Goal: Task Accomplishment & Management: Use online tool/utility

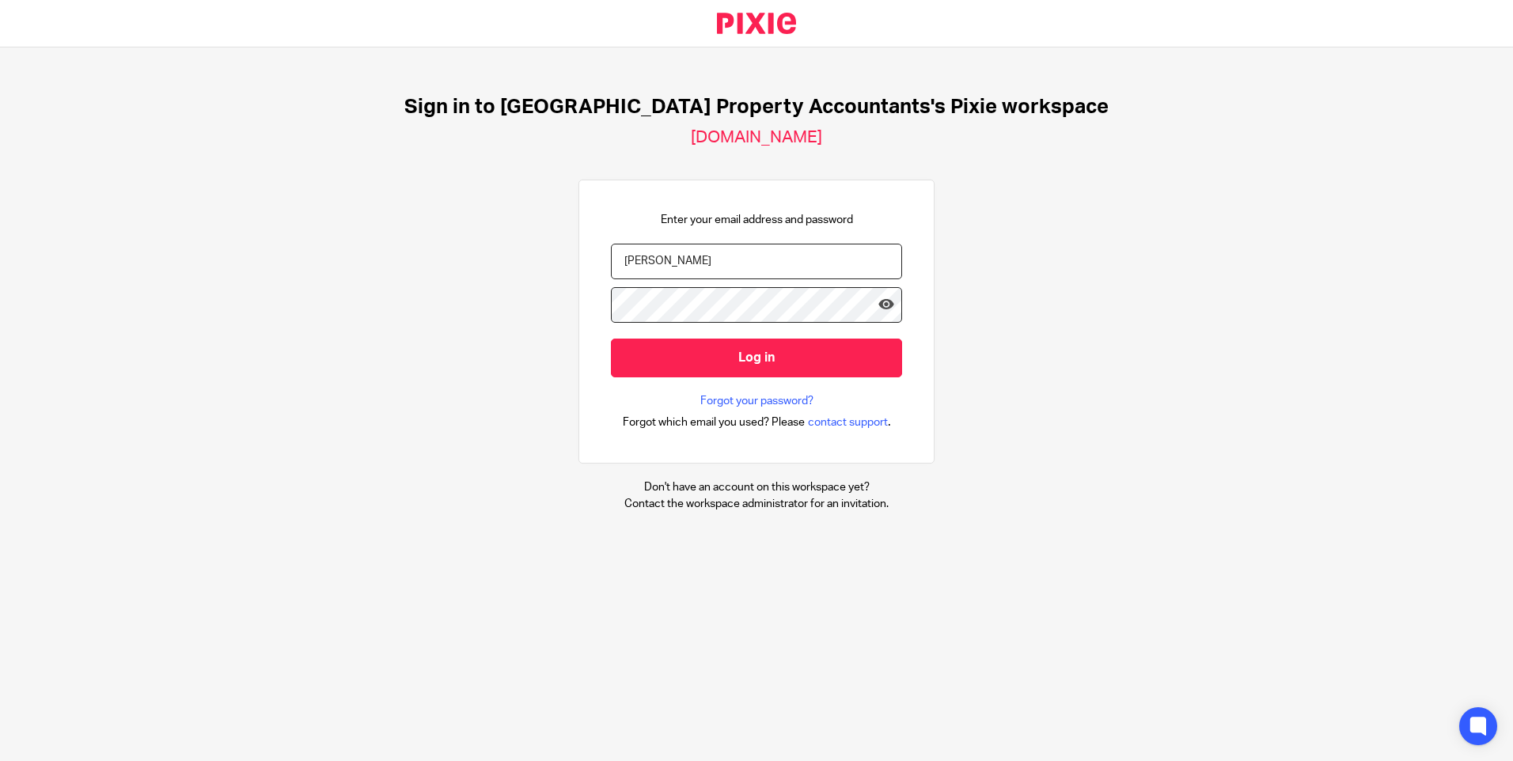
click at [788, 248] on input "Monima" at bounding box center [756, 262] width 291 height 36
type input "monima@ukpa.co.uk"
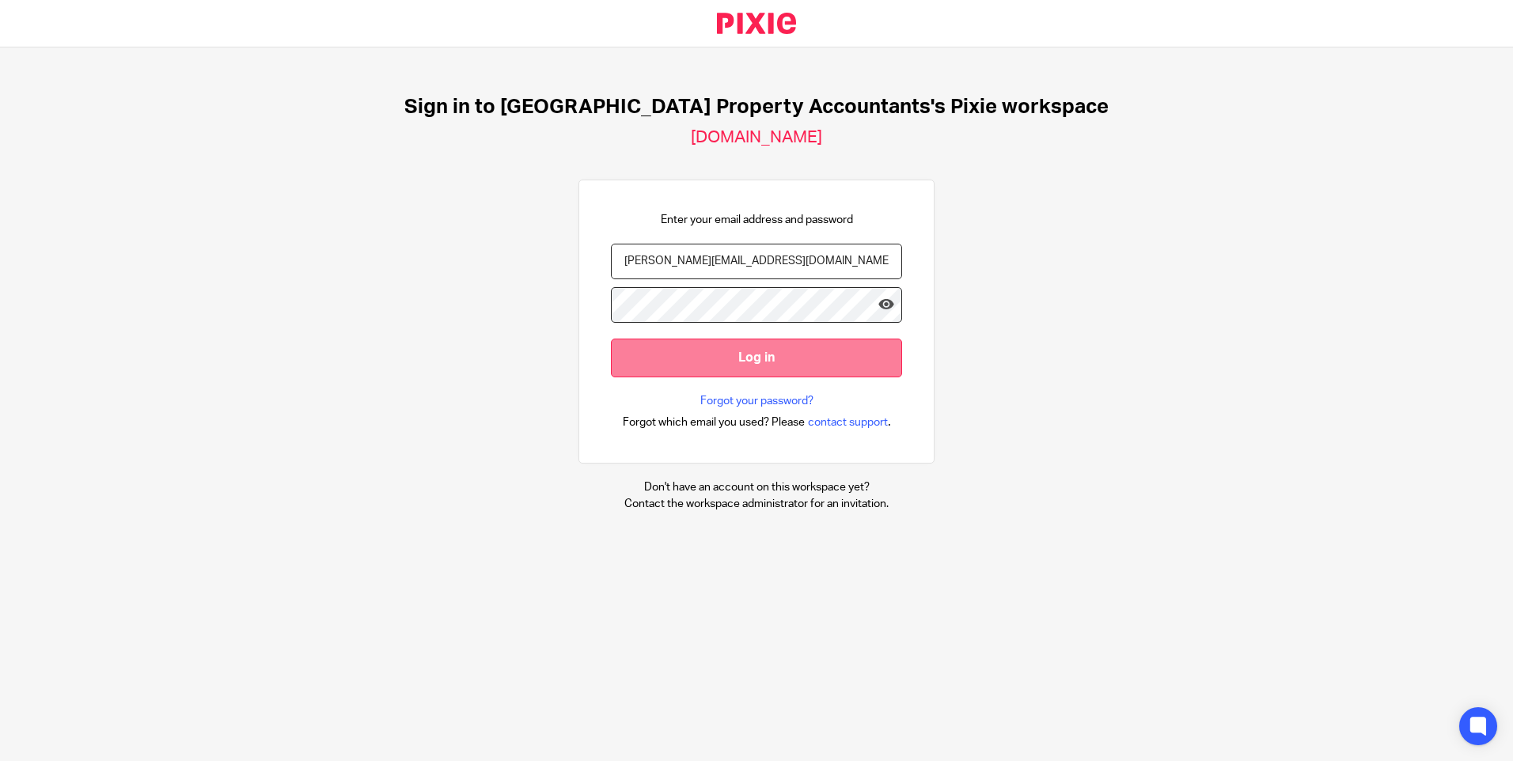
click at [677, 349] on input "Log in" at bounding box center [756, 358] width 291 height 39
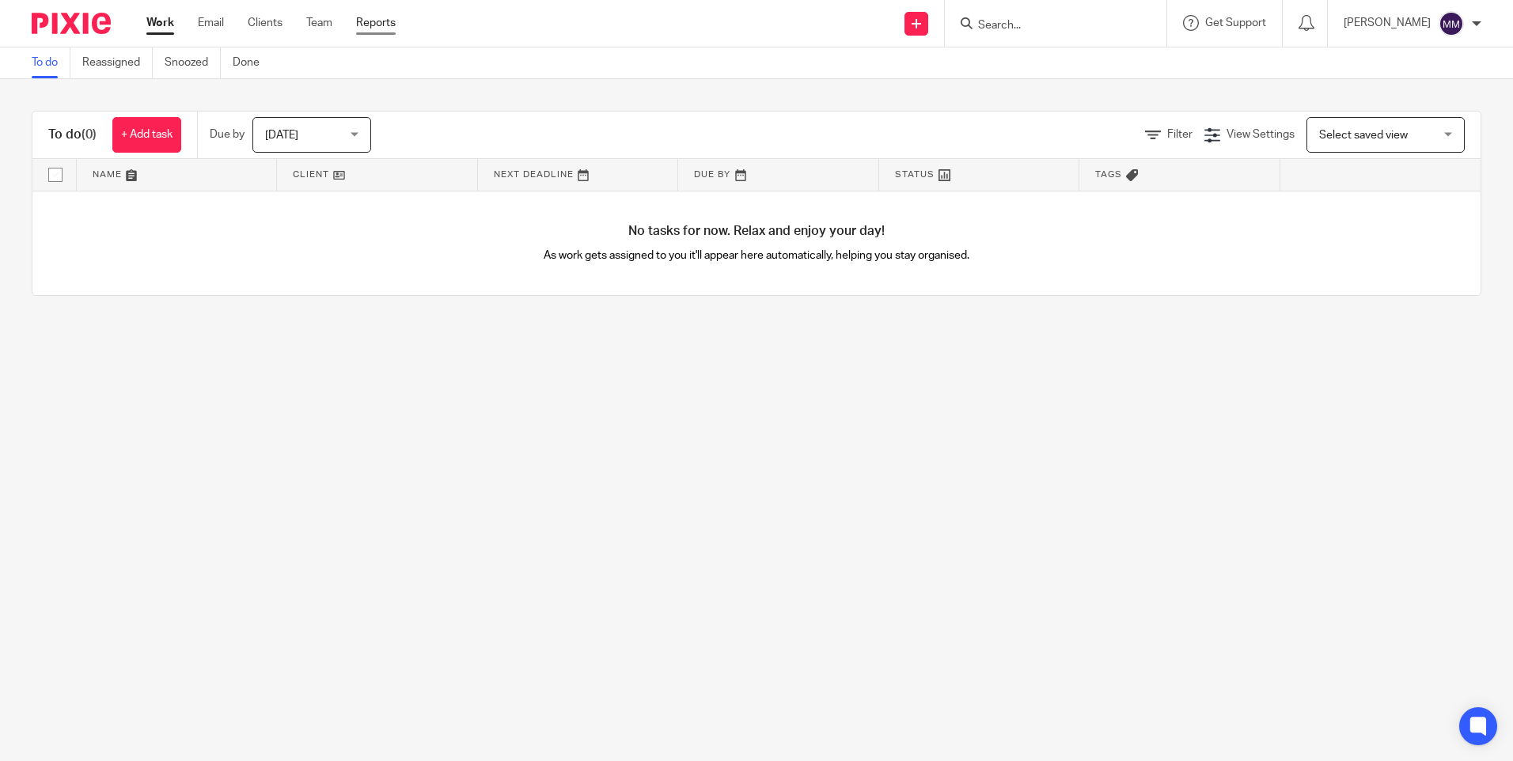
click at [366, 19] on link "Reports" at bounding box center [376, 23] width 40 height 16
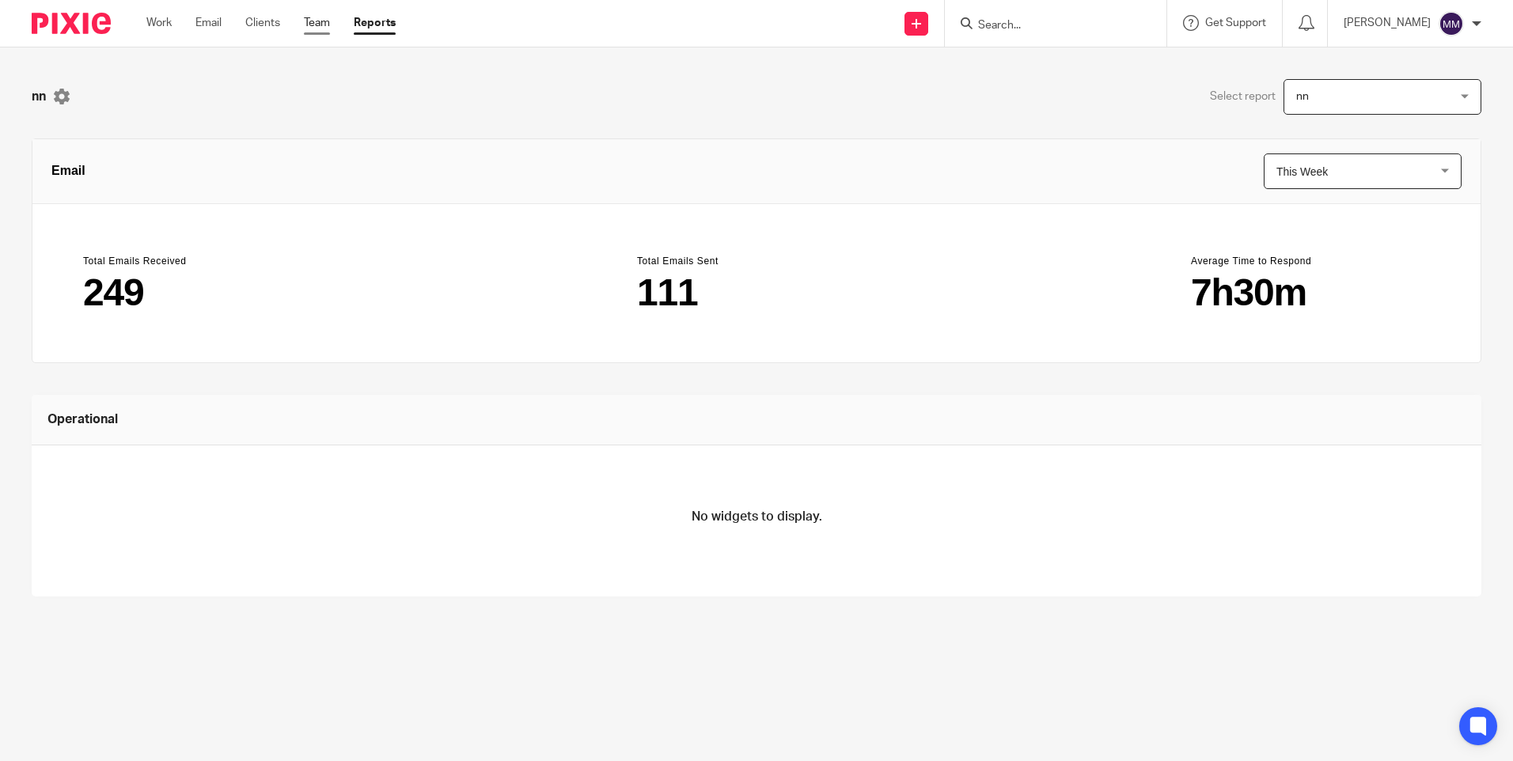
click at [321, 23] on link "Team" at bounding box center [317, 23] width 26 height 16
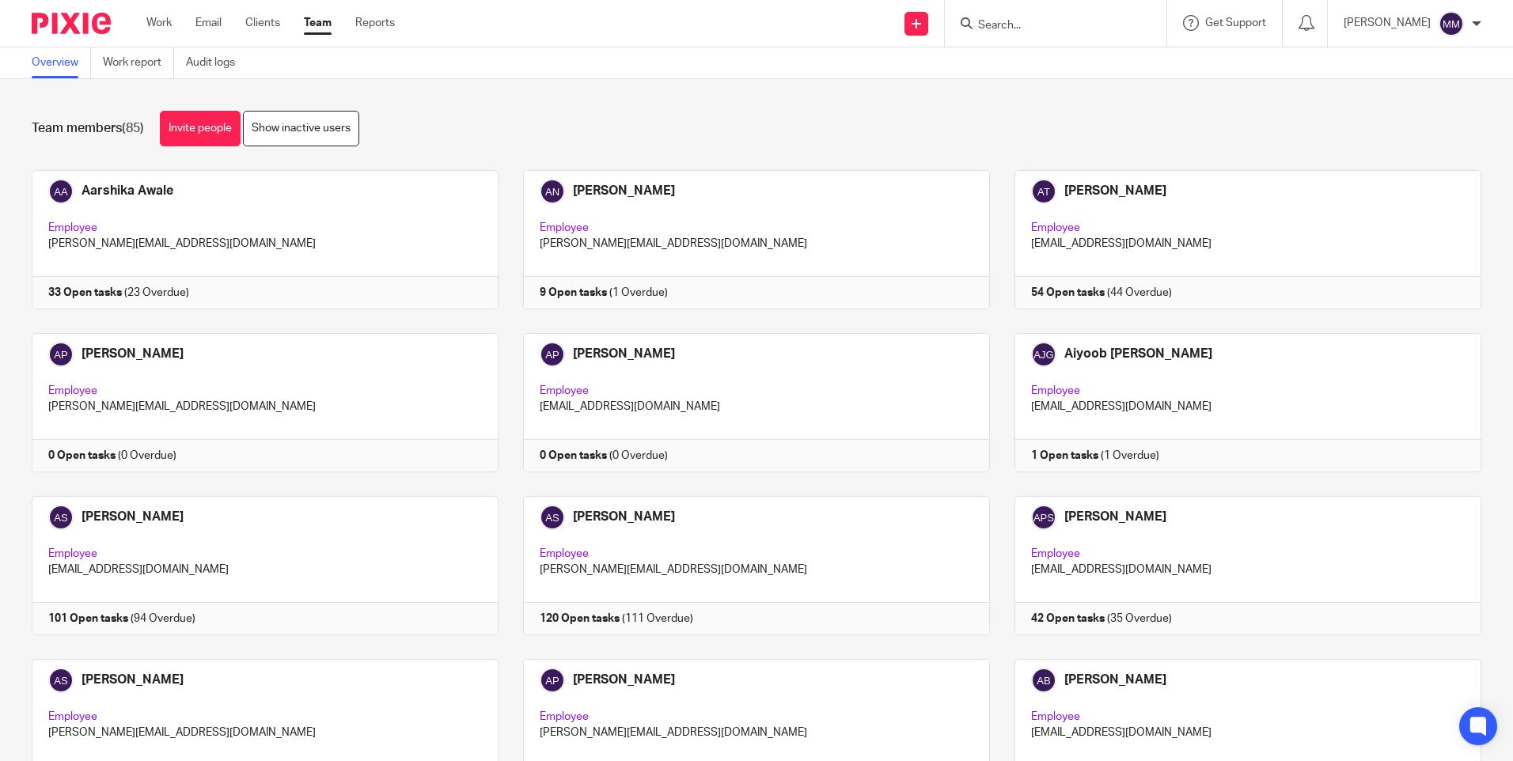
click at [149, 59] on link "Work report" at bounding box center [138, 62] width 71 height 31
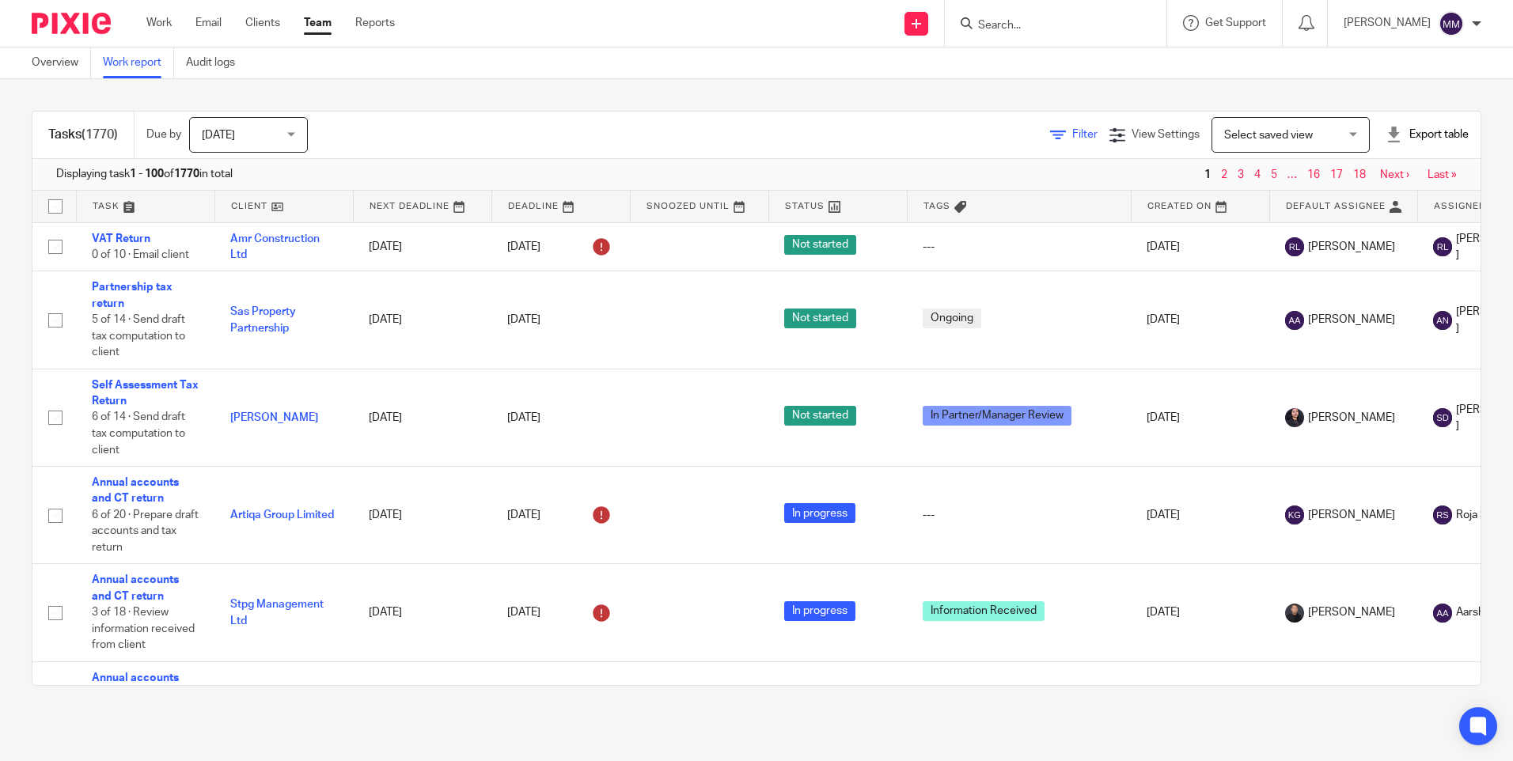
click at [1050, 138] on icon at bounding box center [1058, 135] width 16 height 16
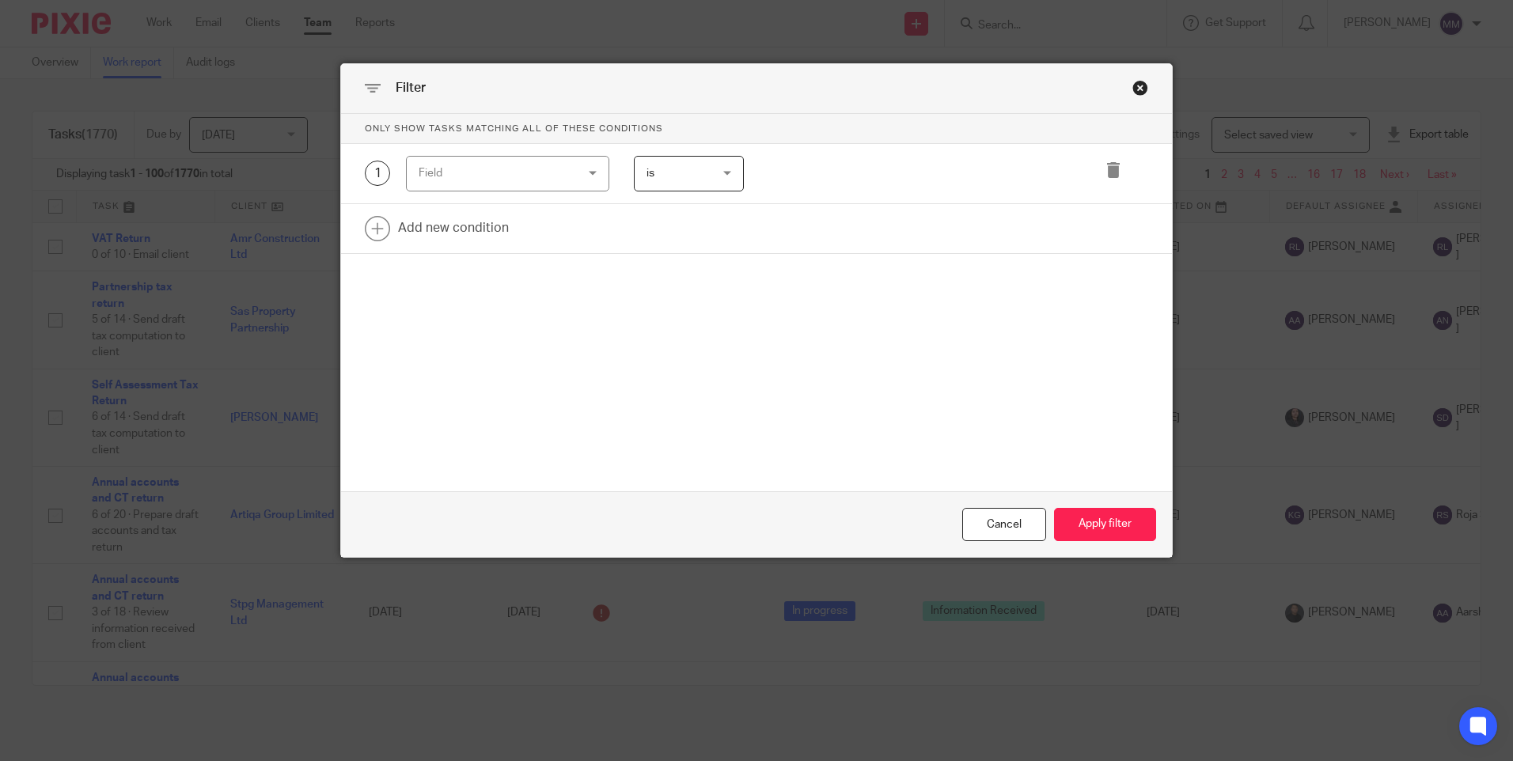
click at [559, 162] on div "Field" at bounding box center [495, 173] width 152 height 33
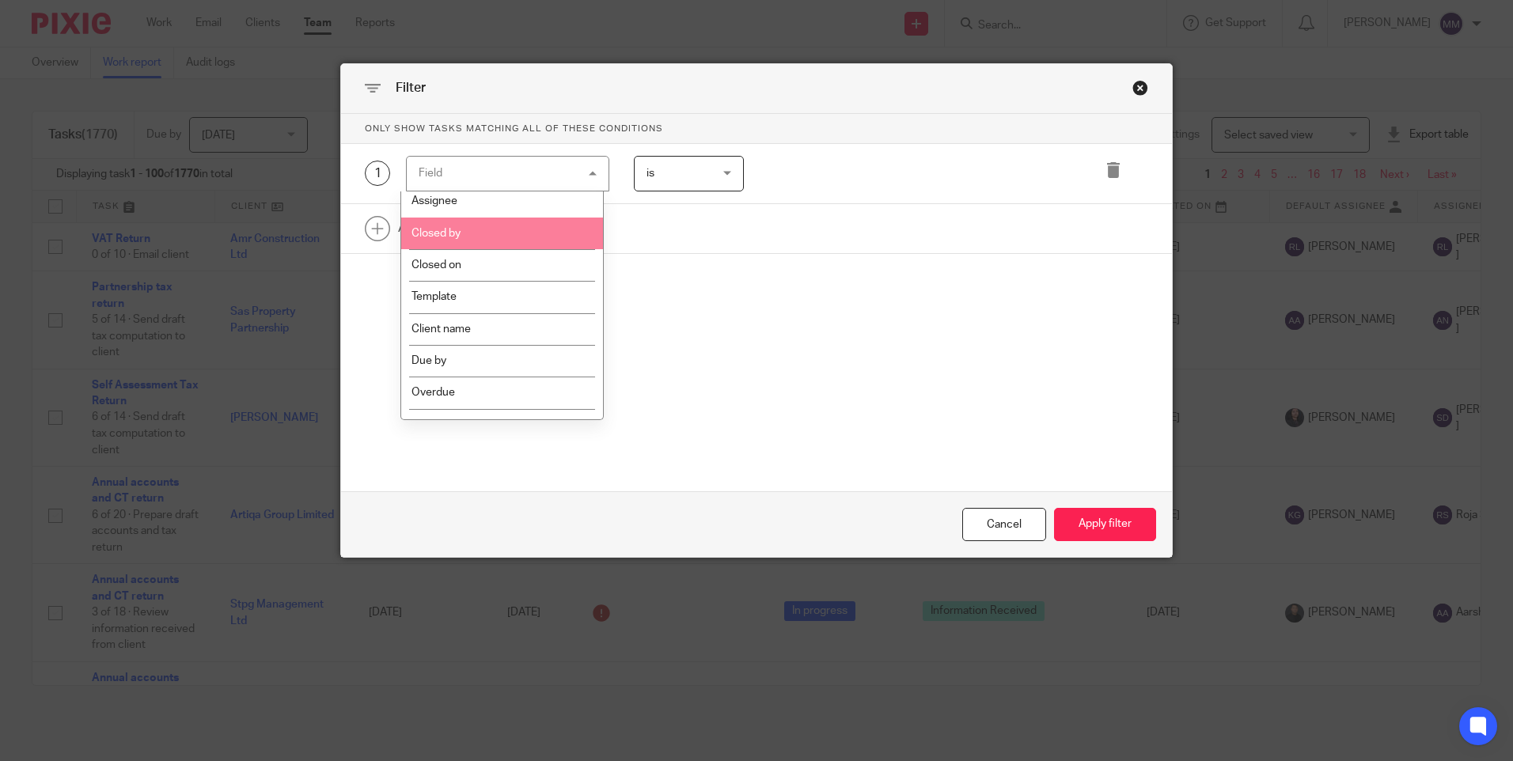
scroll to position [237, 0]
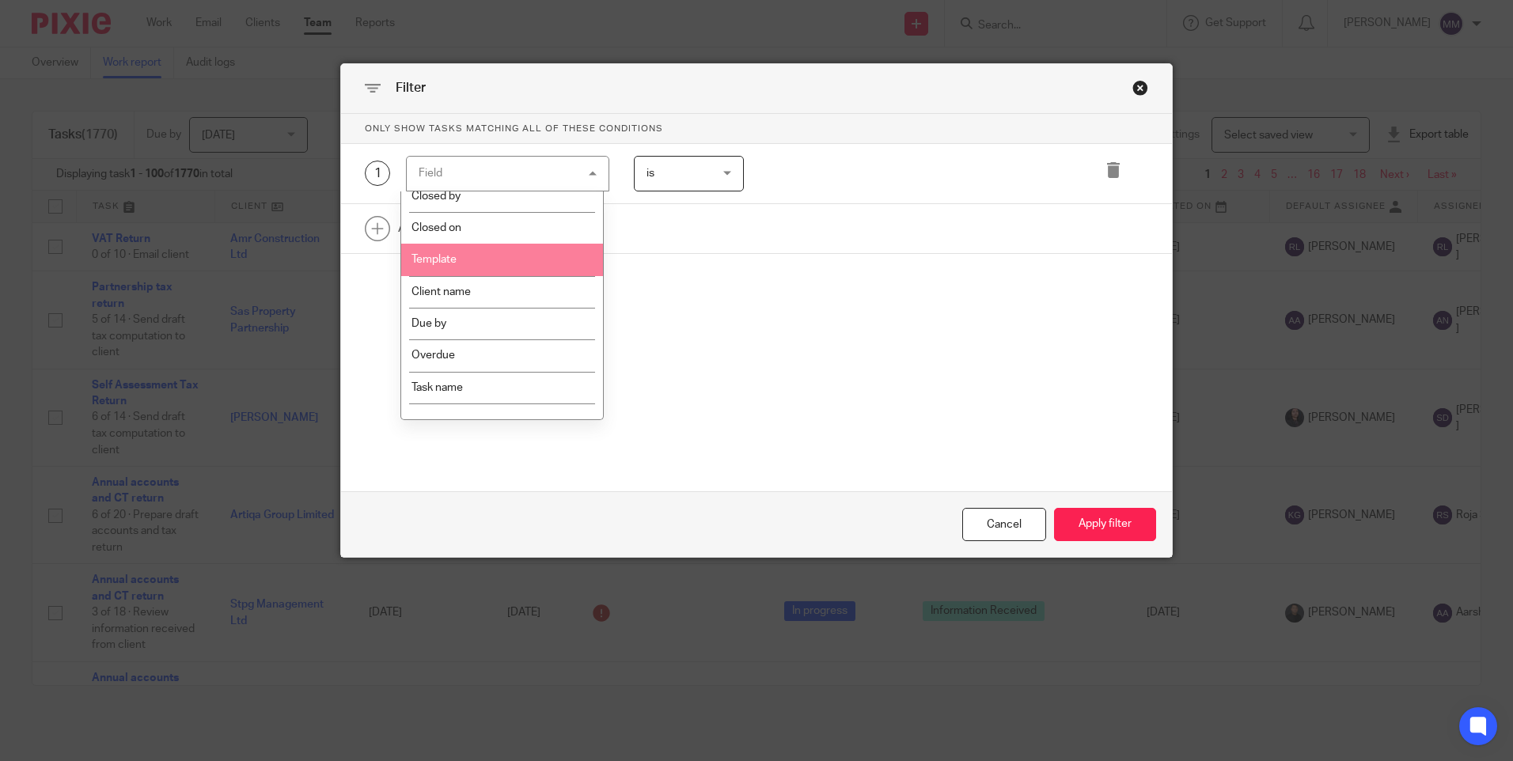
click at [530, 270] on li "Template" at bounding box center [502, 260] width 202 height 32
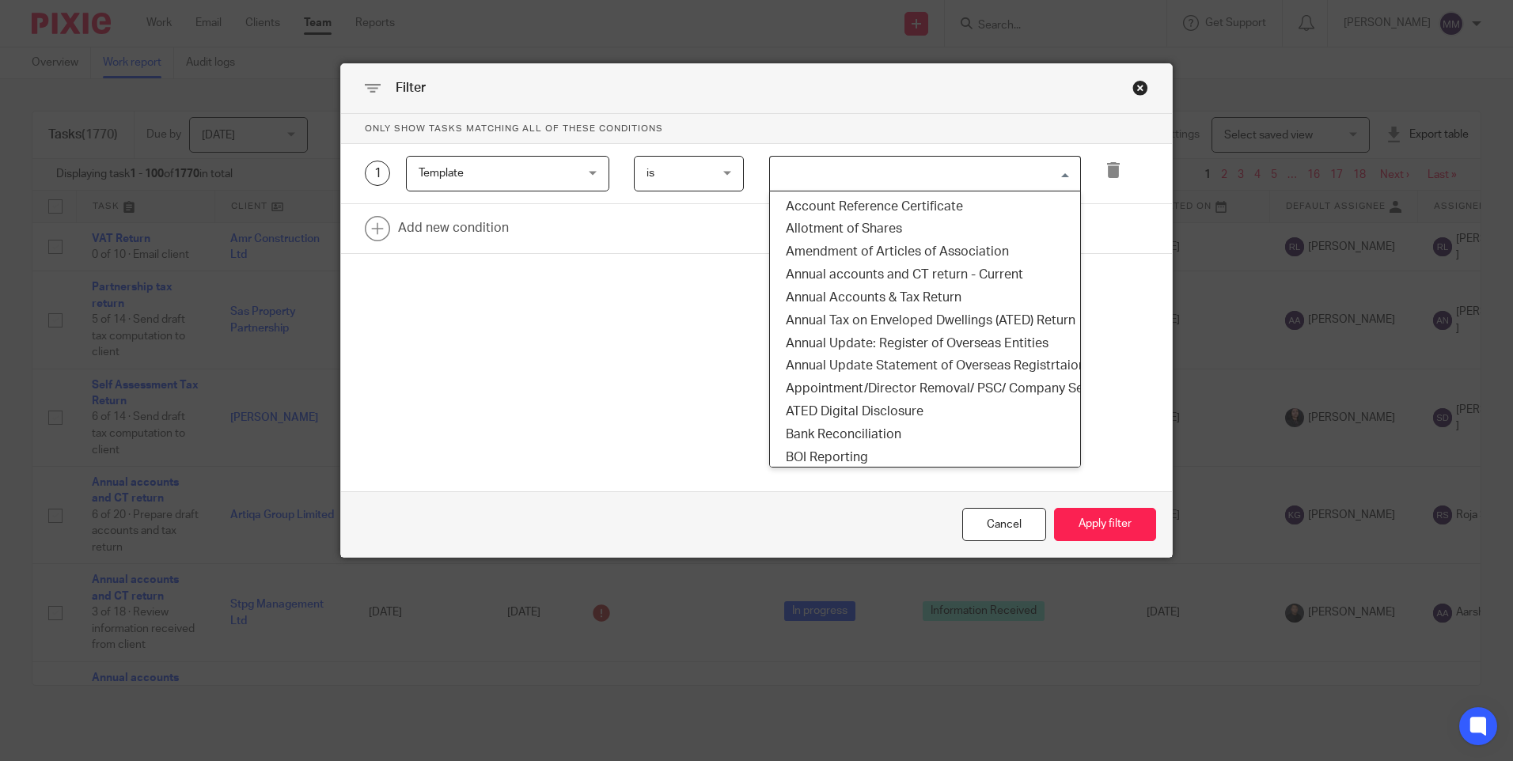
click at [826, 173] on input "Search for option" at bounding box center [922, 174] width 300 height 28
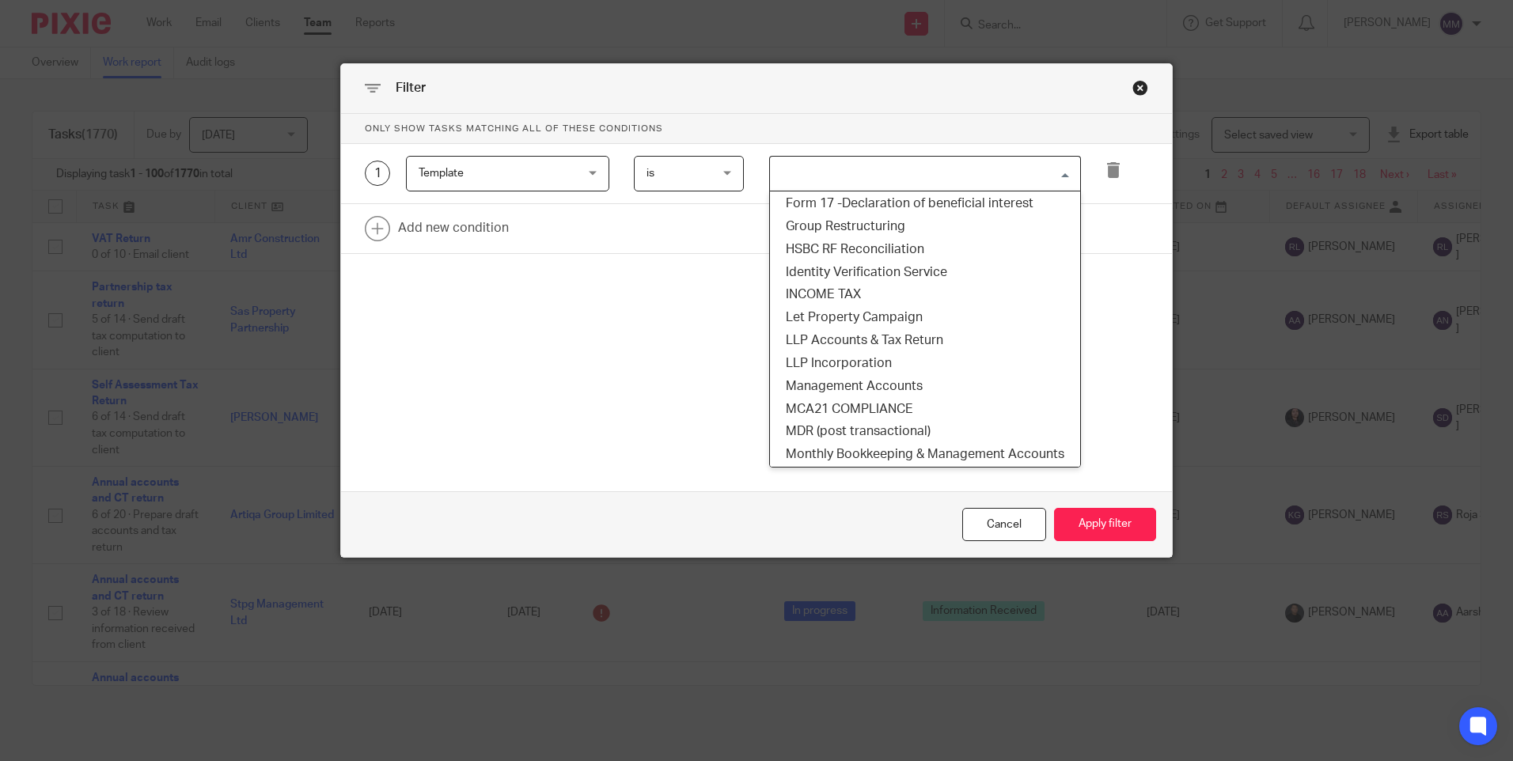
scroll to position [1029, 0]
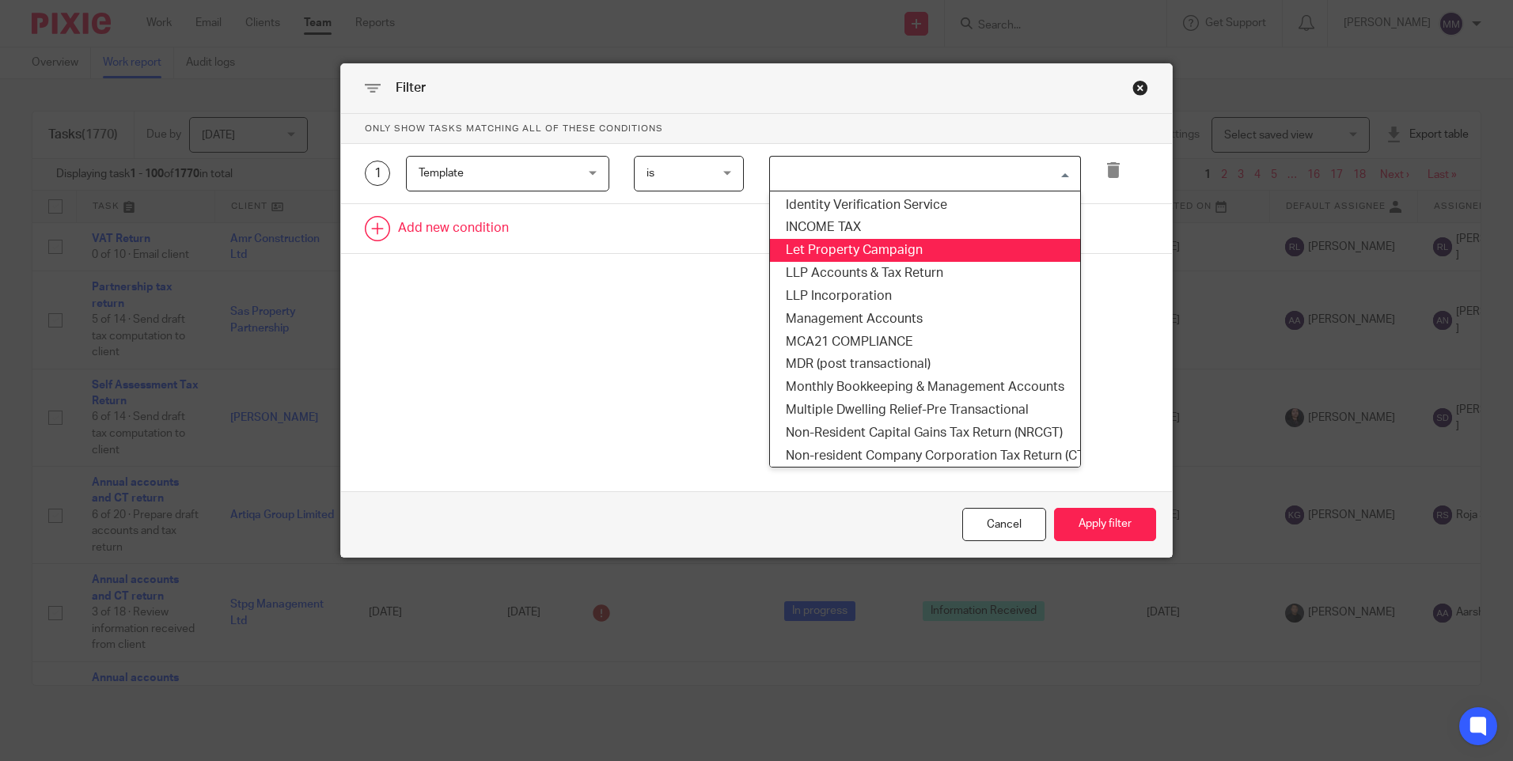
click at [851, 248] on li "Let Property Campaign" at bounding box center [925, 250] width 310 height 23
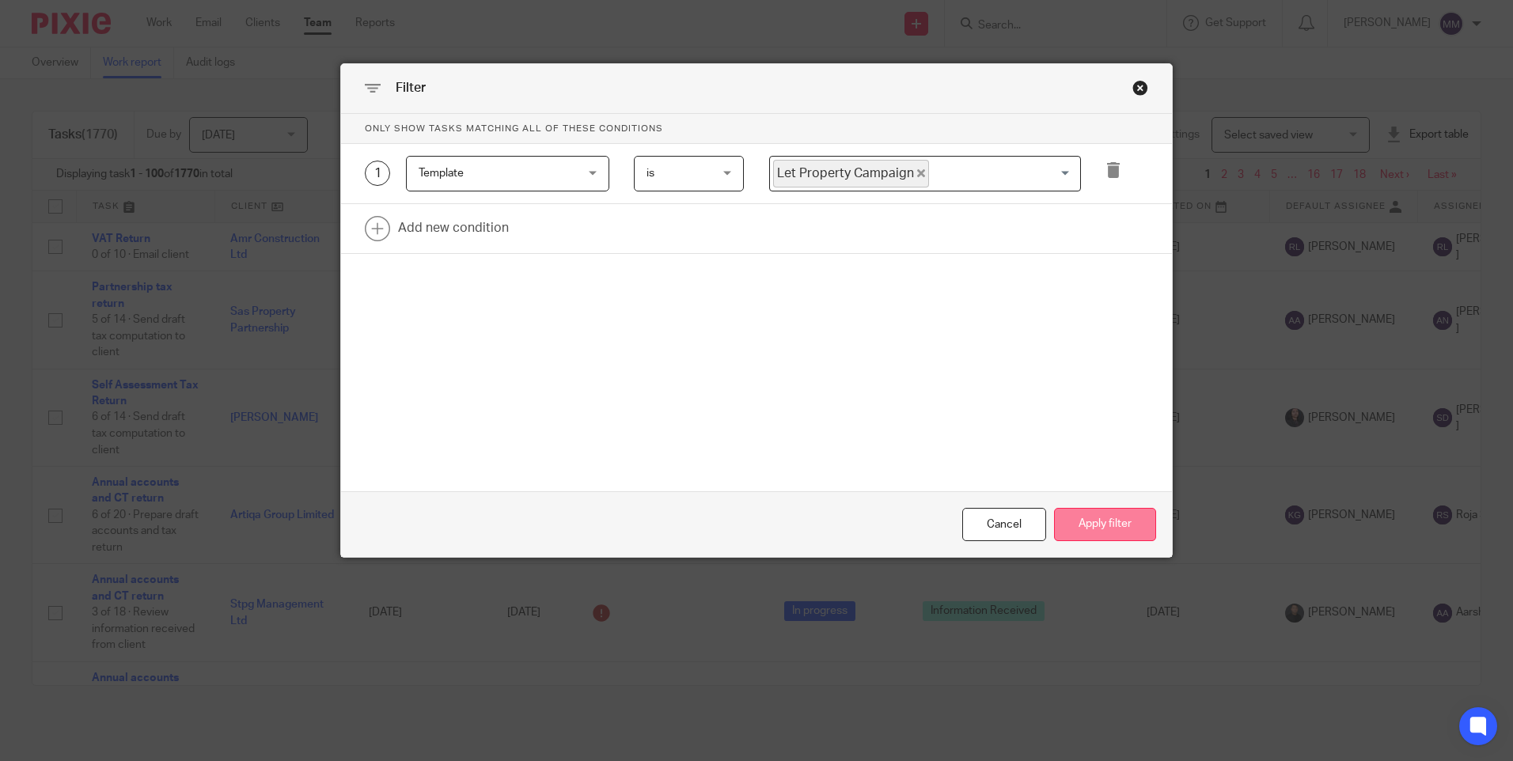
click at [1105, 525] on button "Apply filter" at bounding box center [1105, 525] width 102 height 34
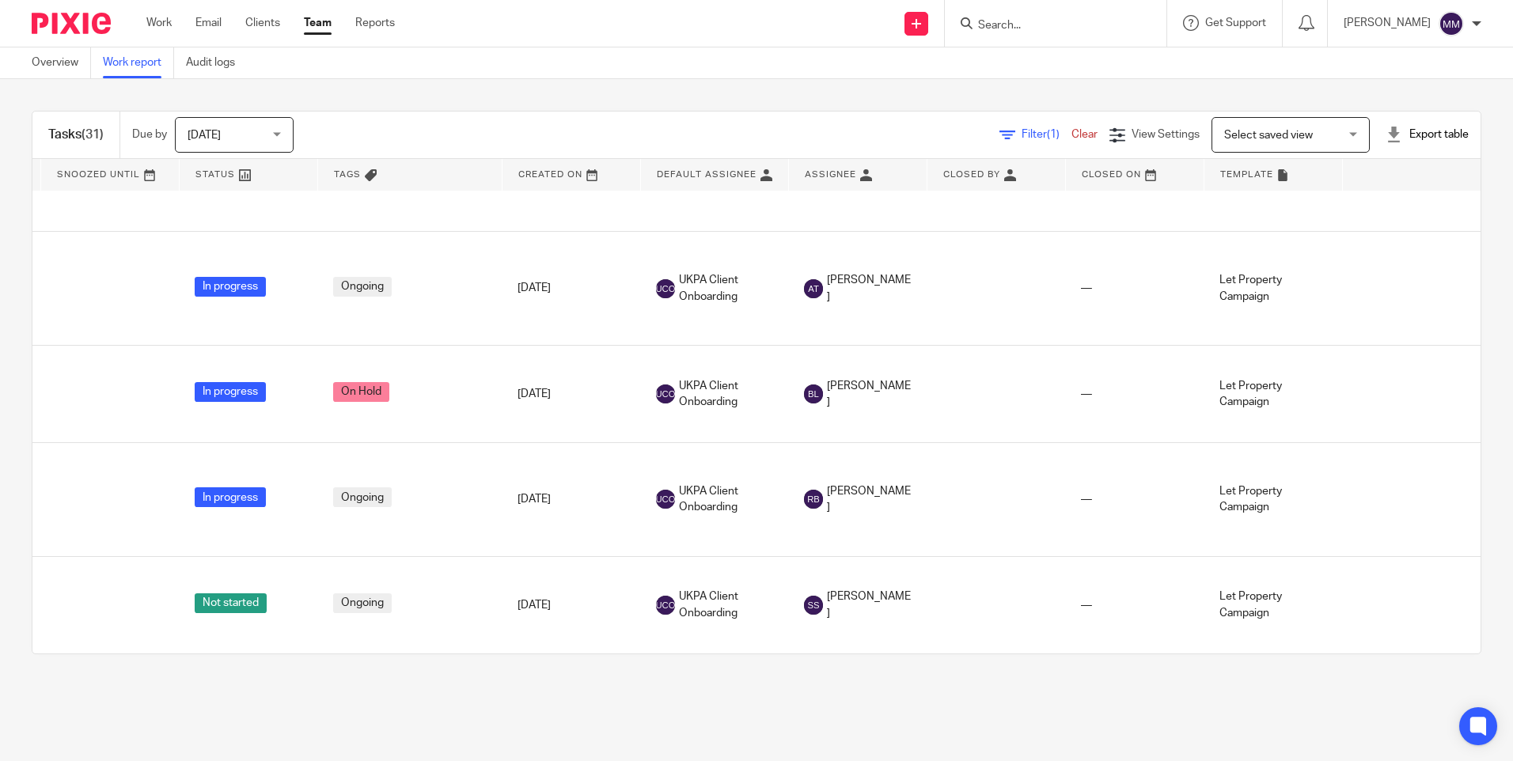
scroll to position [2619, 0]
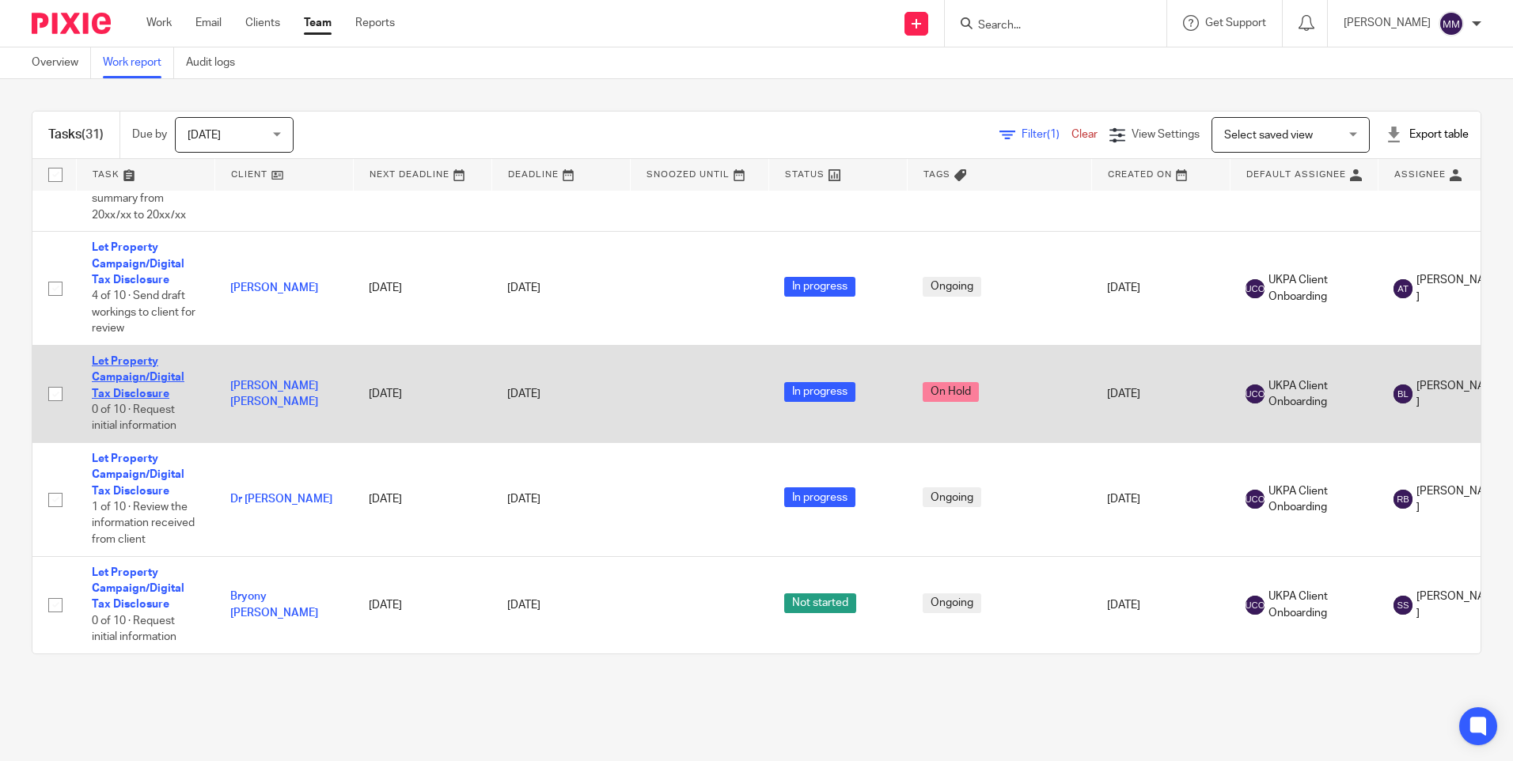
click at [129, 356] on link "Let Property Campaign/Digital Tax Disclosure" at bounding box center [138, 378] width 93 height 44
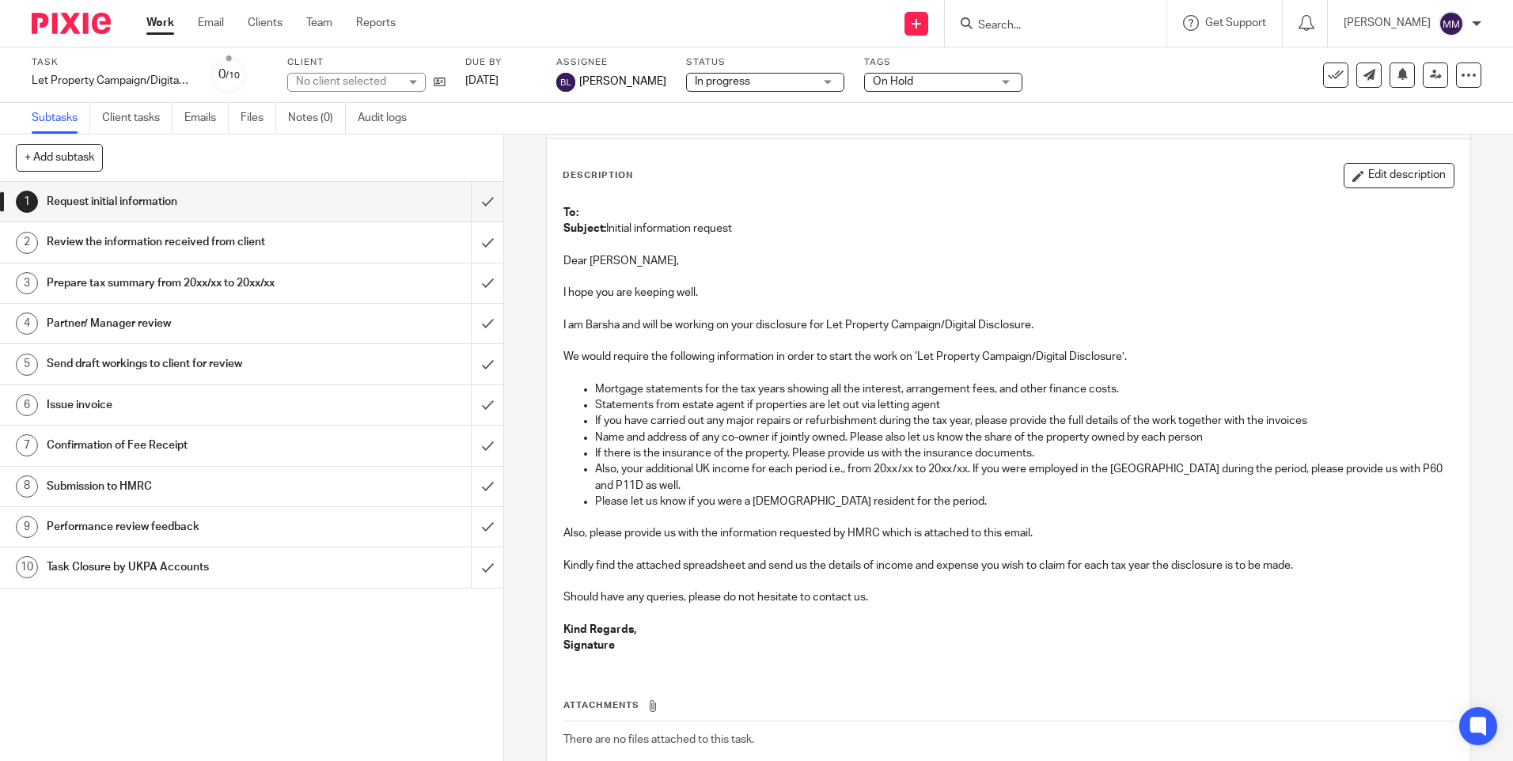
scroll to position [79, 0]
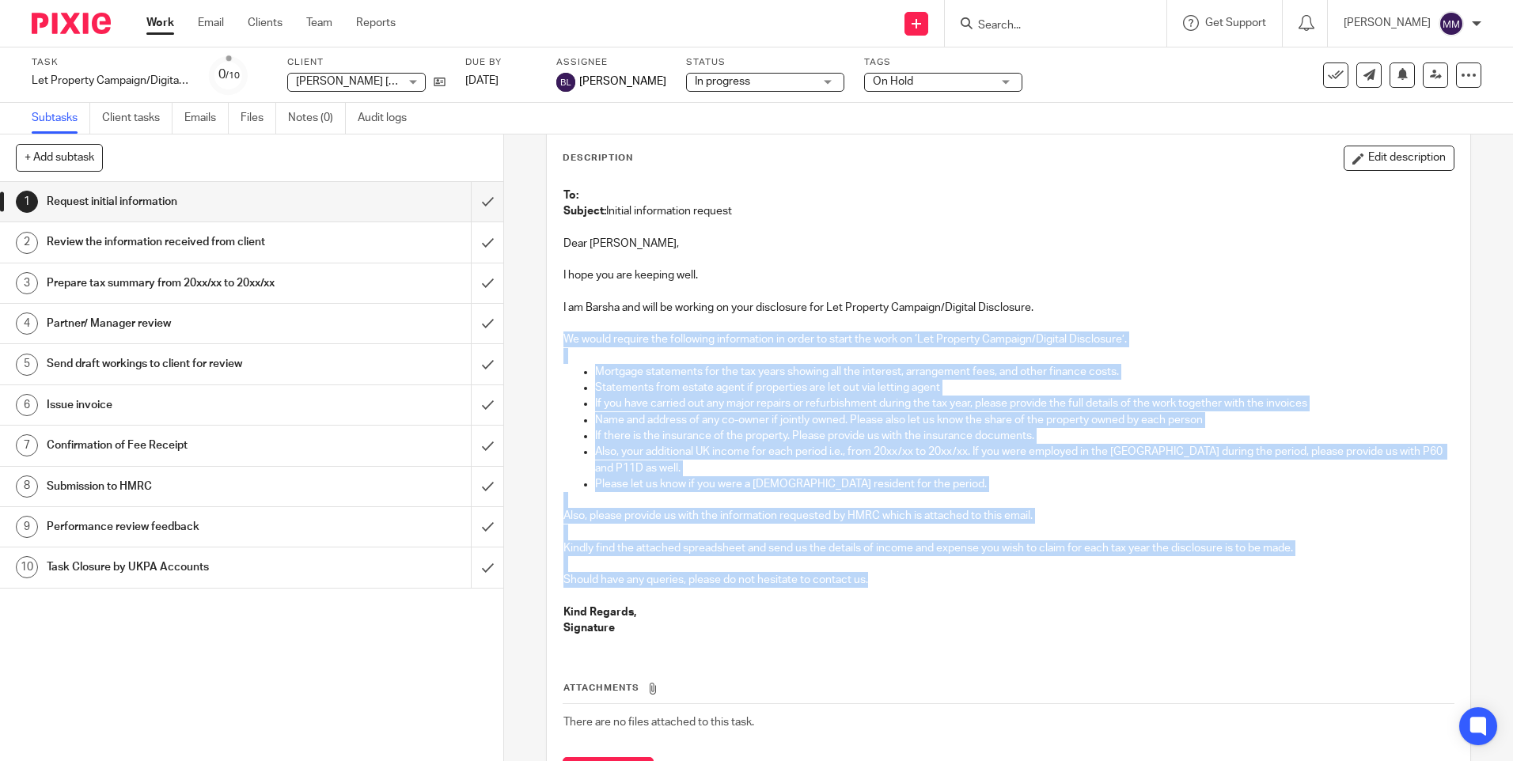
drag, startPoint x: 559, startPoint y: 339, endPoint x: 1000, endPoint y: 582, distance: 504.4
click at [1000, 582] on div "To: Subject: Initial information request Dear Reinaldo, I hope you are keeping …" at bounding box center [1008, 414] width 905 height 469
copy div "We would require the following information in order to start the work on ‘Let P…"
click at [204, 237] on h1 "Review the information received from client" at bounding box center [183, 242] width 272 height 24
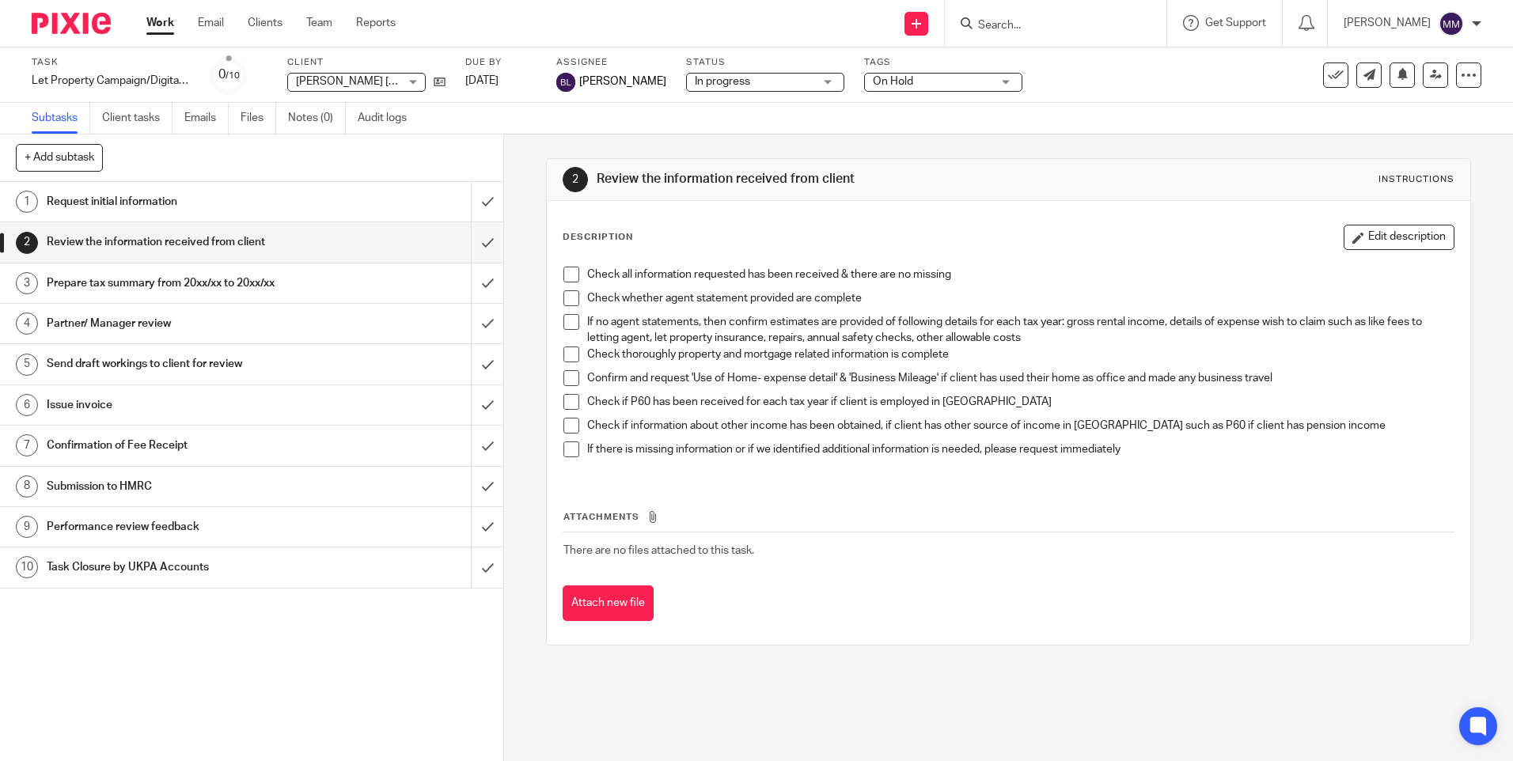
drag, startPoint x: 586, startPoint y: 269, endPoint x: 1140, endPoint y: 457, distance: 584.4
click at [1140, 457] on div "Check all information requested has been received & there are no missing Check …" at bounding box center [1008, 368] width 905 height 218
copy div "Check all information requested has been received & there are no missing Check …"
click at [179, 289] on h1 "Prepare tax summary from 20xx/xx to 20xx/xx" at bounding box center [183, 283] width 272 height 24
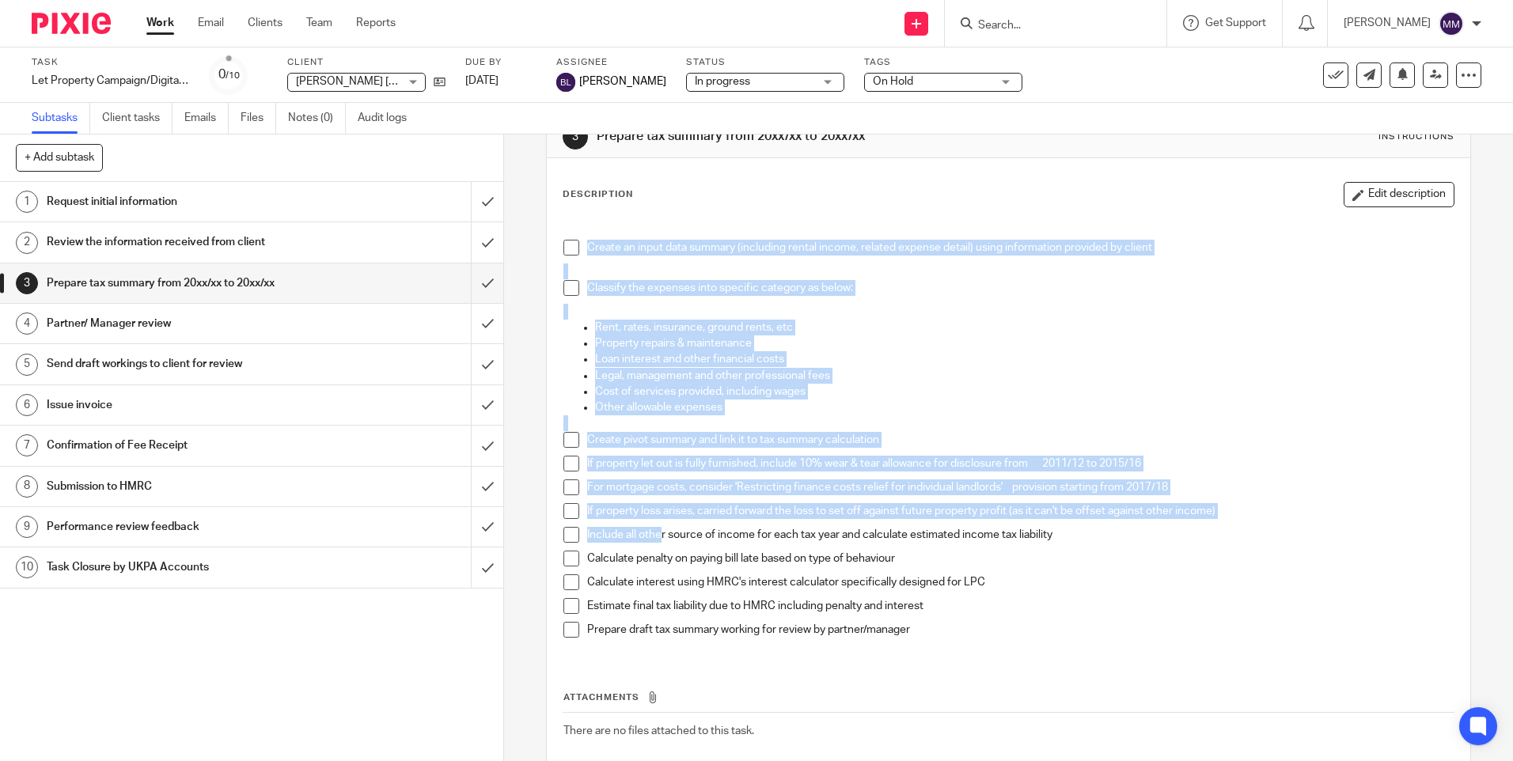
scroll to position [131, 0]
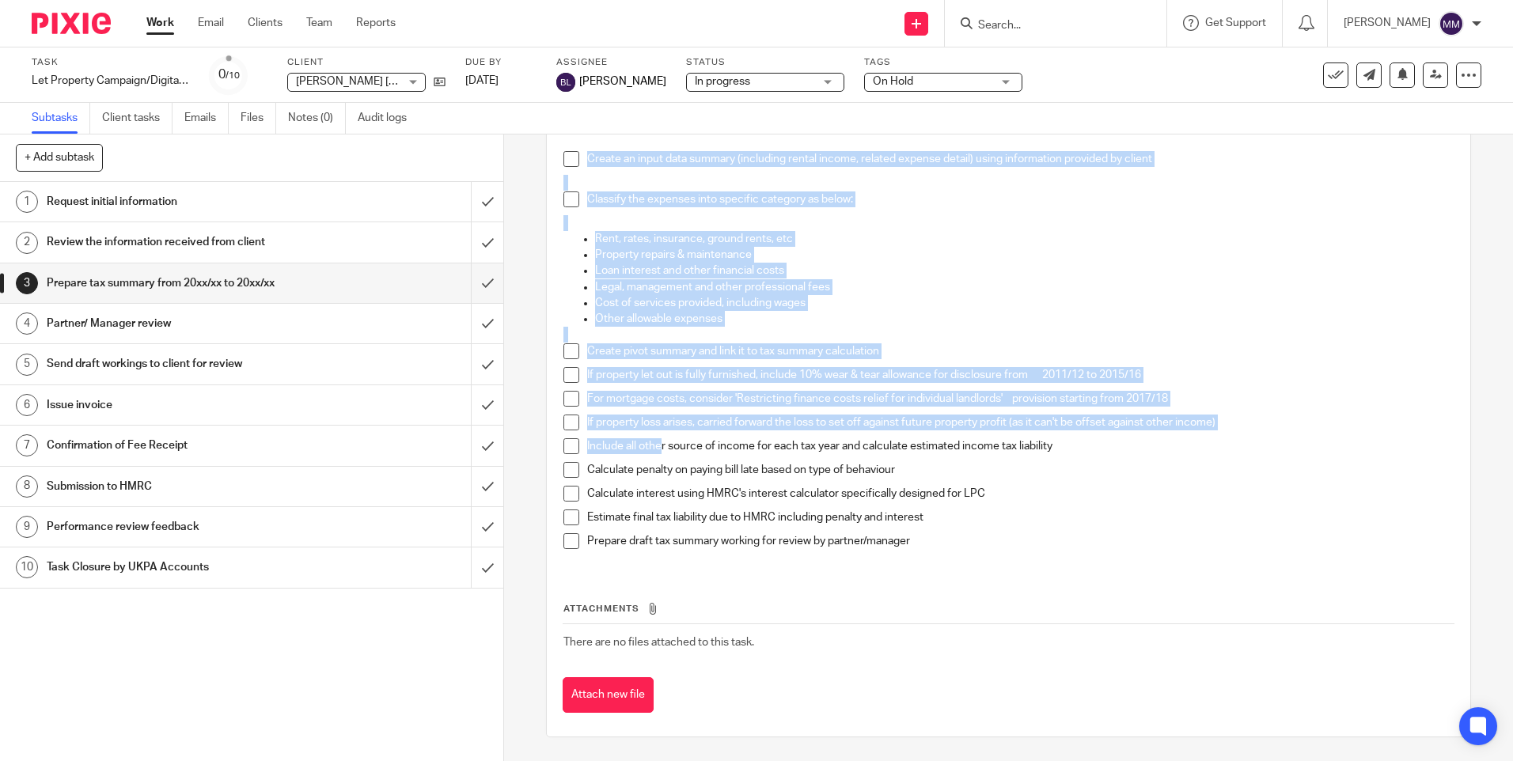
drag, startPoint x: 584, startPoint y: 294, endPoint x: 924, endPoint y: 539, distance: 419.5
click at [924, 539] on div "Create an input data summary (including rental income, related expense detail) …" at bounding box center [1008, 348] width 905 height 442
copy div "Loremi do sitam cons adipisc (elitseddo eiusmo tempor, incidid utlabor etdolo) …"
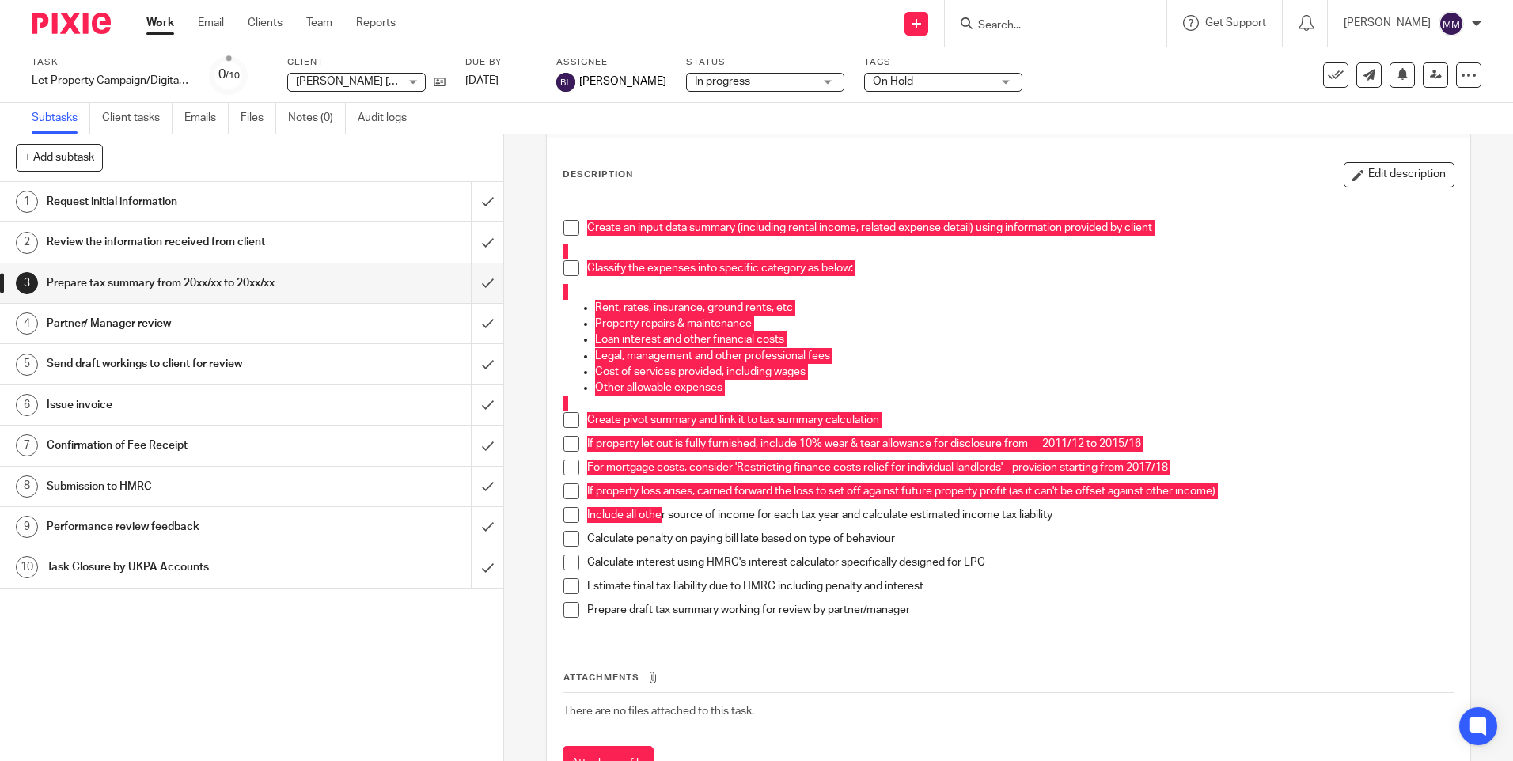
scroll to position [0, 0]
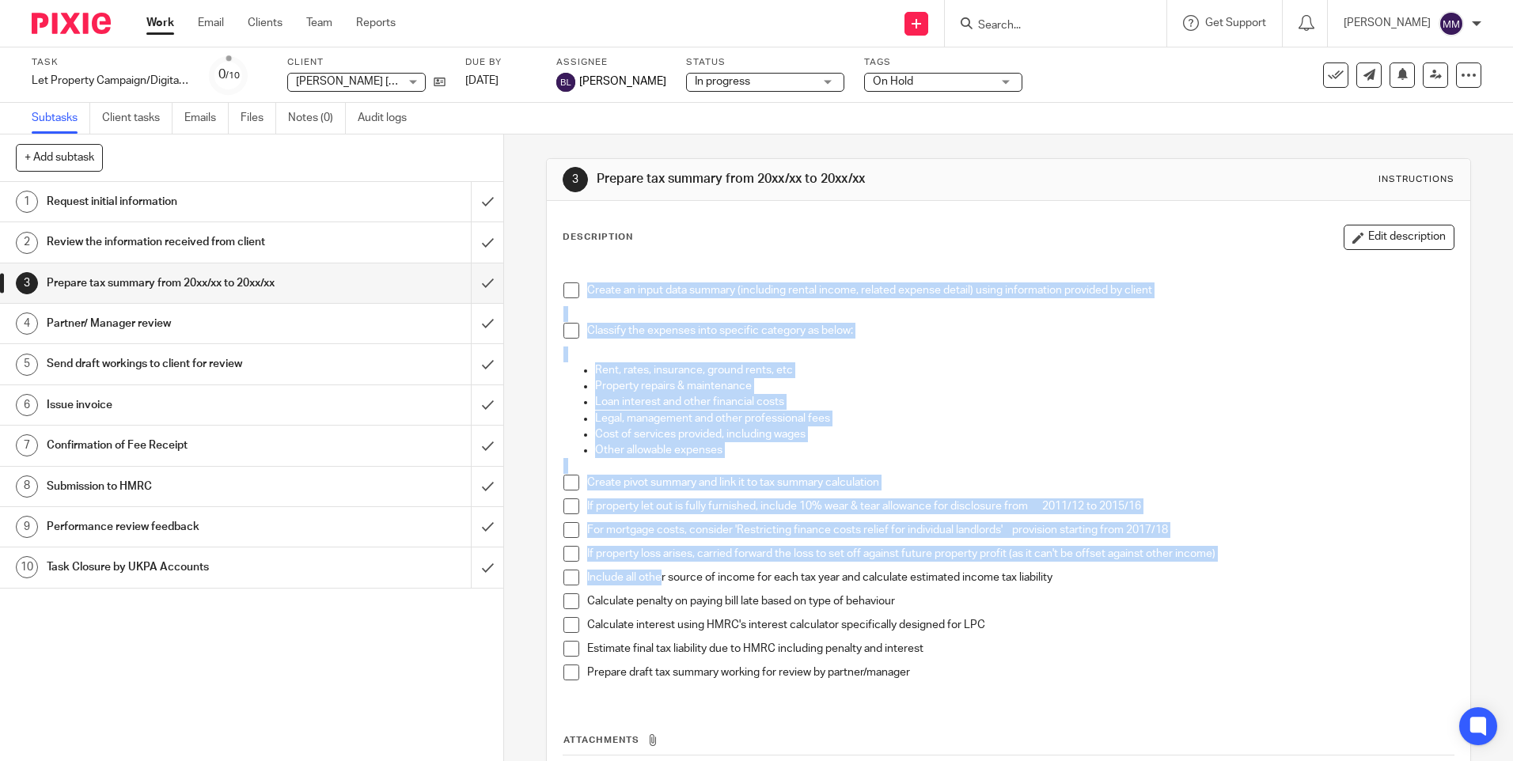
click at [201, 332] on h1 "Partner/ Manager review" at bounding box center [183, 324] width 272 height 24
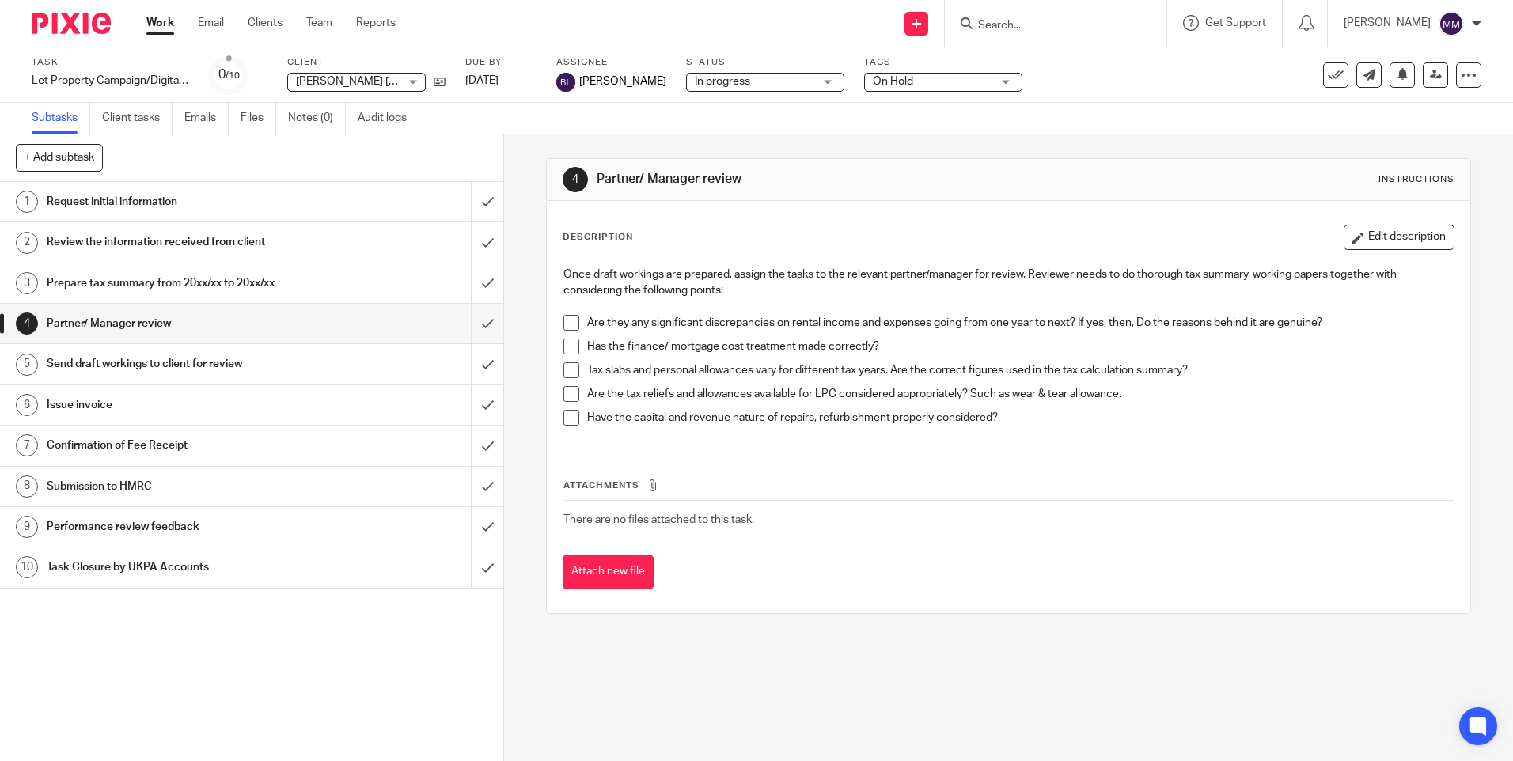
drag, startPoint x: 557, startPoint y: 272, endPoint x: 1009, endPoint y: 417, distance: 474.5
click at [1008, 417] on div "Once draft workings are prepared, assign the tasks to the relevant partner/mana…" at bounding box center [1008, 352] width 905 height 187
copy div "Once draft workings are prepared, assign the tasks to the relevant partner/mana…"
click at [134, 367] on h1 "Send draft workings to client for review" at bounding box center [183, 364] width 272 height 24
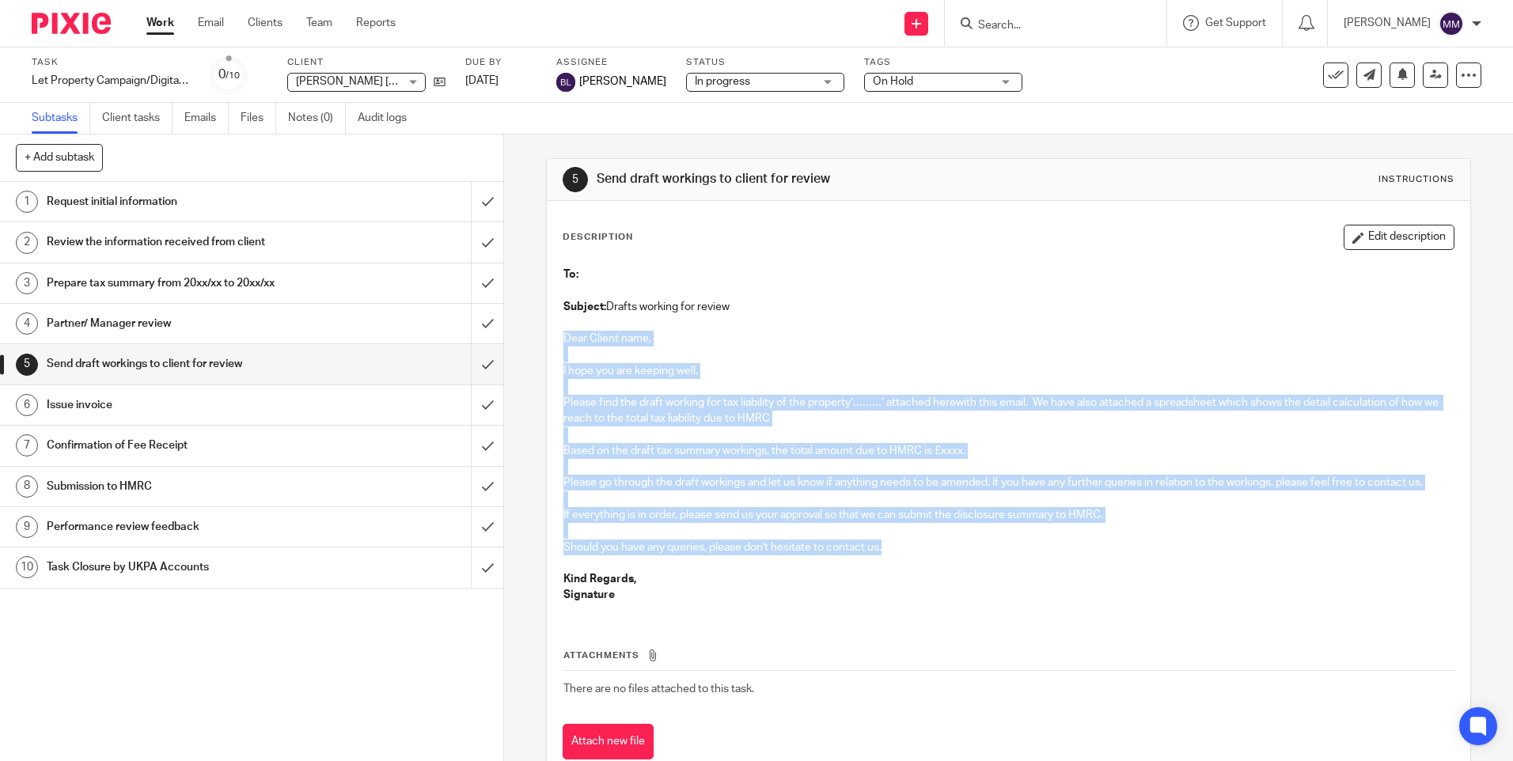
drag, startPoint x: 559, startPoint y: 340, endPoint x: 887, endPoint y: 547, distance: 388.0
click at [887, 547] on div "To: Subject: Drafts working for review Dear Client name, I hope you are keeping…" at bounding box center [1008, 437] width 905 height 357
copy div "Dear Client name, I hope you are keeping well. Please find the draft working fo…"
click at [171, 403] on h1 "Issue invoice" at bounding box center [183, 405] width 272 height 24
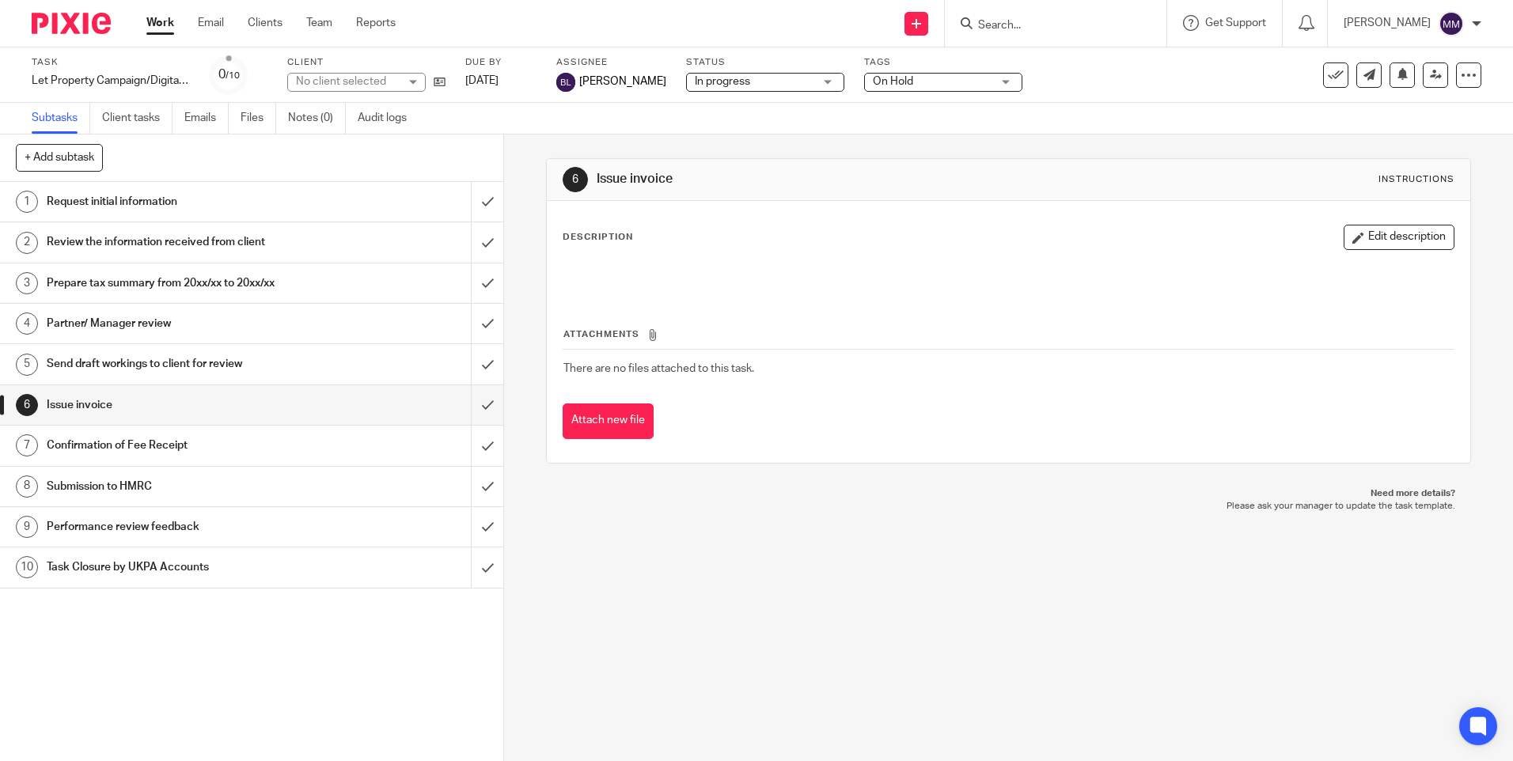
click at [156, 442] on h1 "Confirmation of Fee Receipt" at bounding box center [183, 446] width 272 height 24
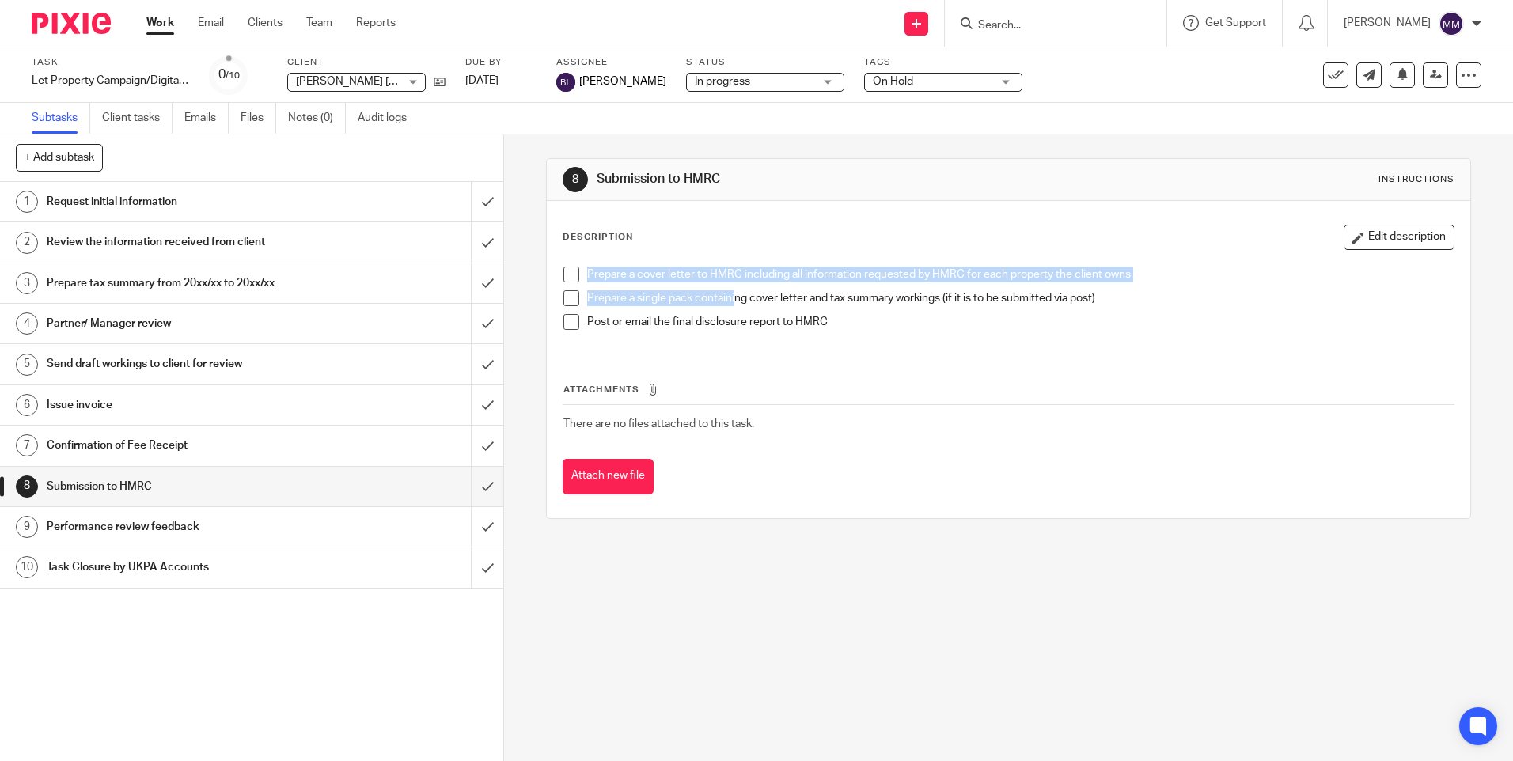
drag, startPoint x: 583, startPoint y: 272, endPoint x: 848, endPoint y: 321, distance: 269.6
click at [848, 321] on div "Prepare a cover letter to HMRC including all information requested by HMRC for …" at bounding box center [1008, 304] width 905 height 91
copy div "Prepare a cover letter to HMRC including all information requested by HMRC for …"
click at [103, 520] on h1 "Performance review feedback" at bounding box center [183, 527] width 272 height 24
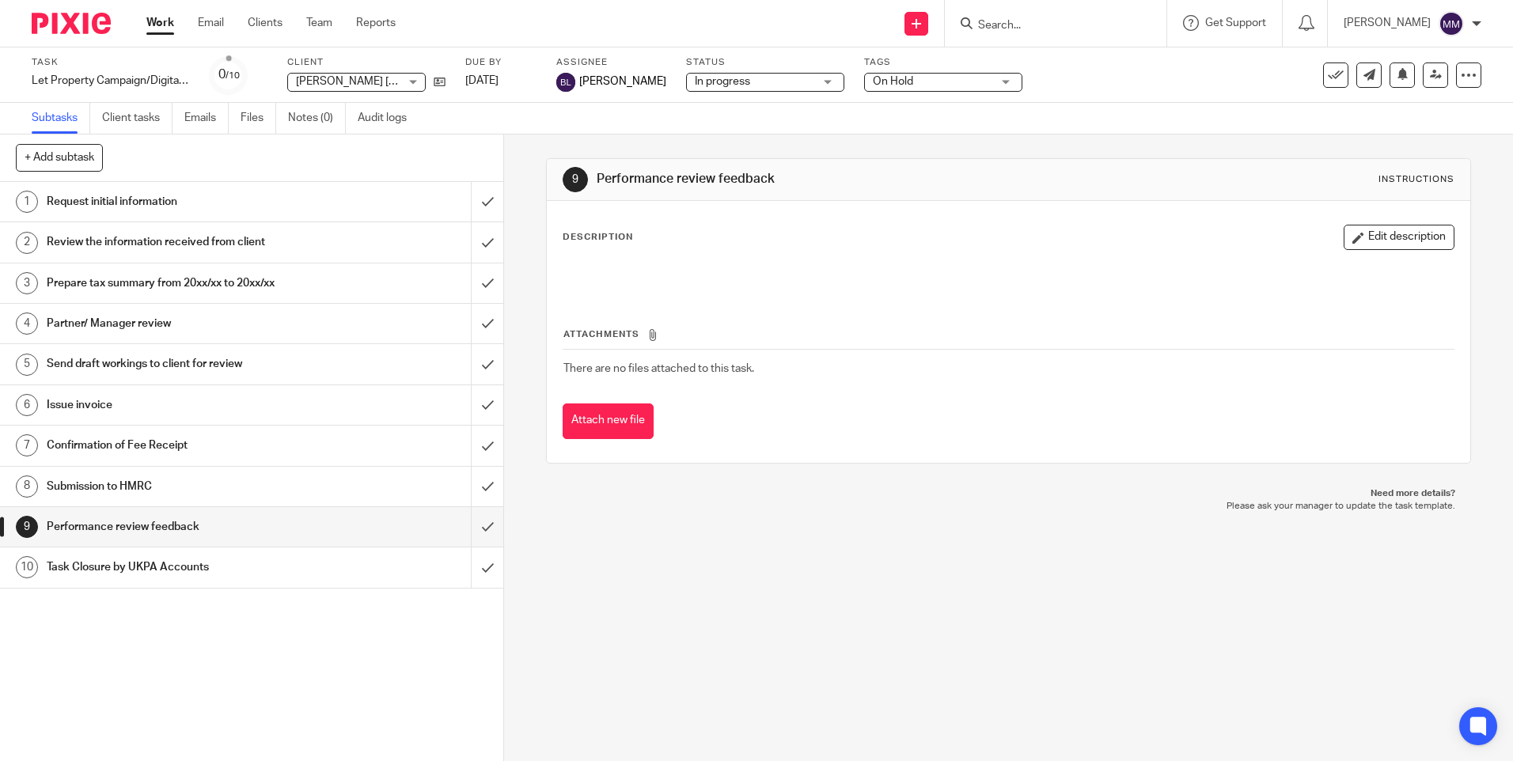
click at [99, 558] on h1 "Task Closure by UKPA Accounts" at bounding box center [183, 568] width 272 height 24
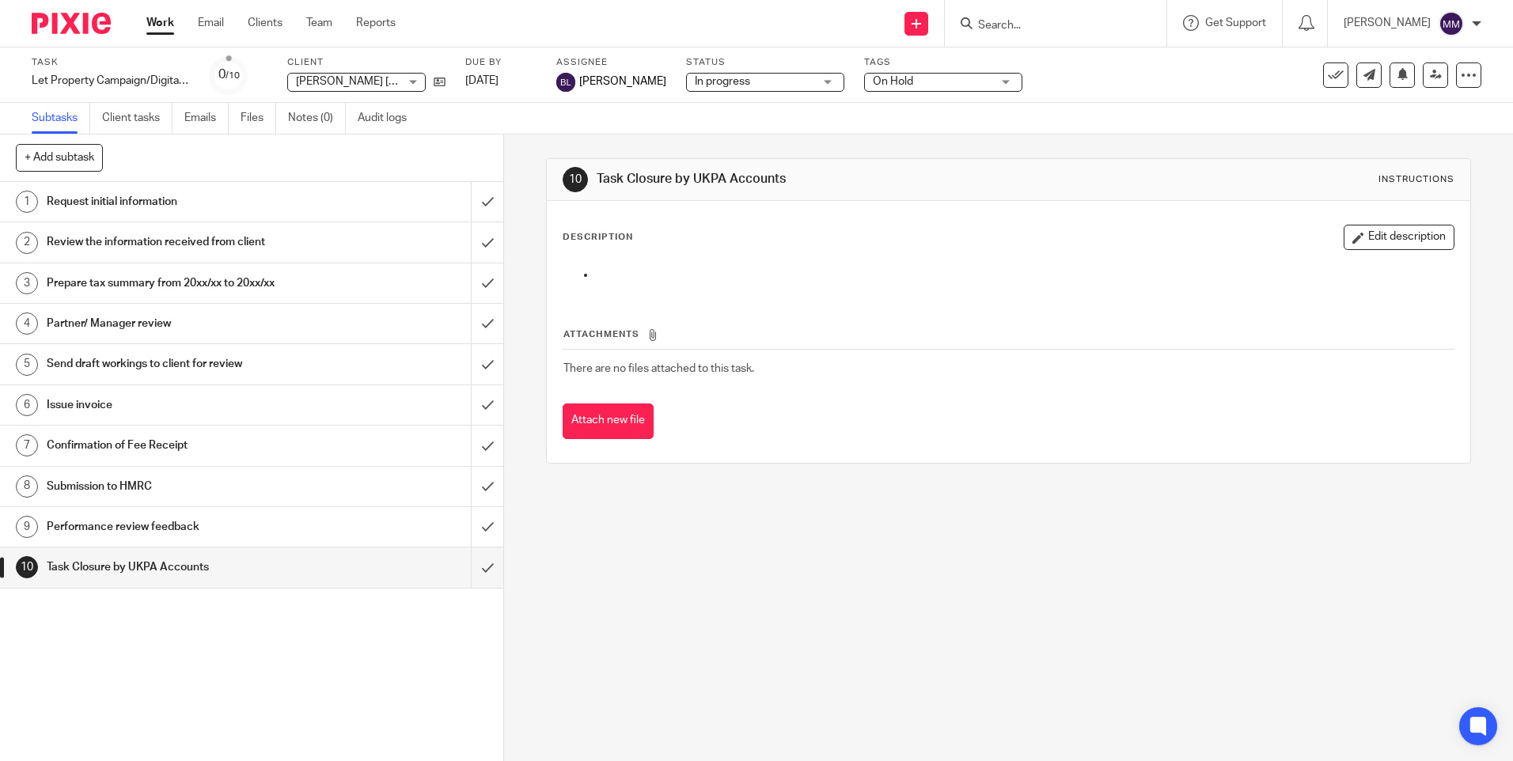
click at [859, 599] on div "10 Task Closure by UKPA Accounts Instructions Description Edit description Atta…" at bounding box center [1008, 448] width 1009 height 627
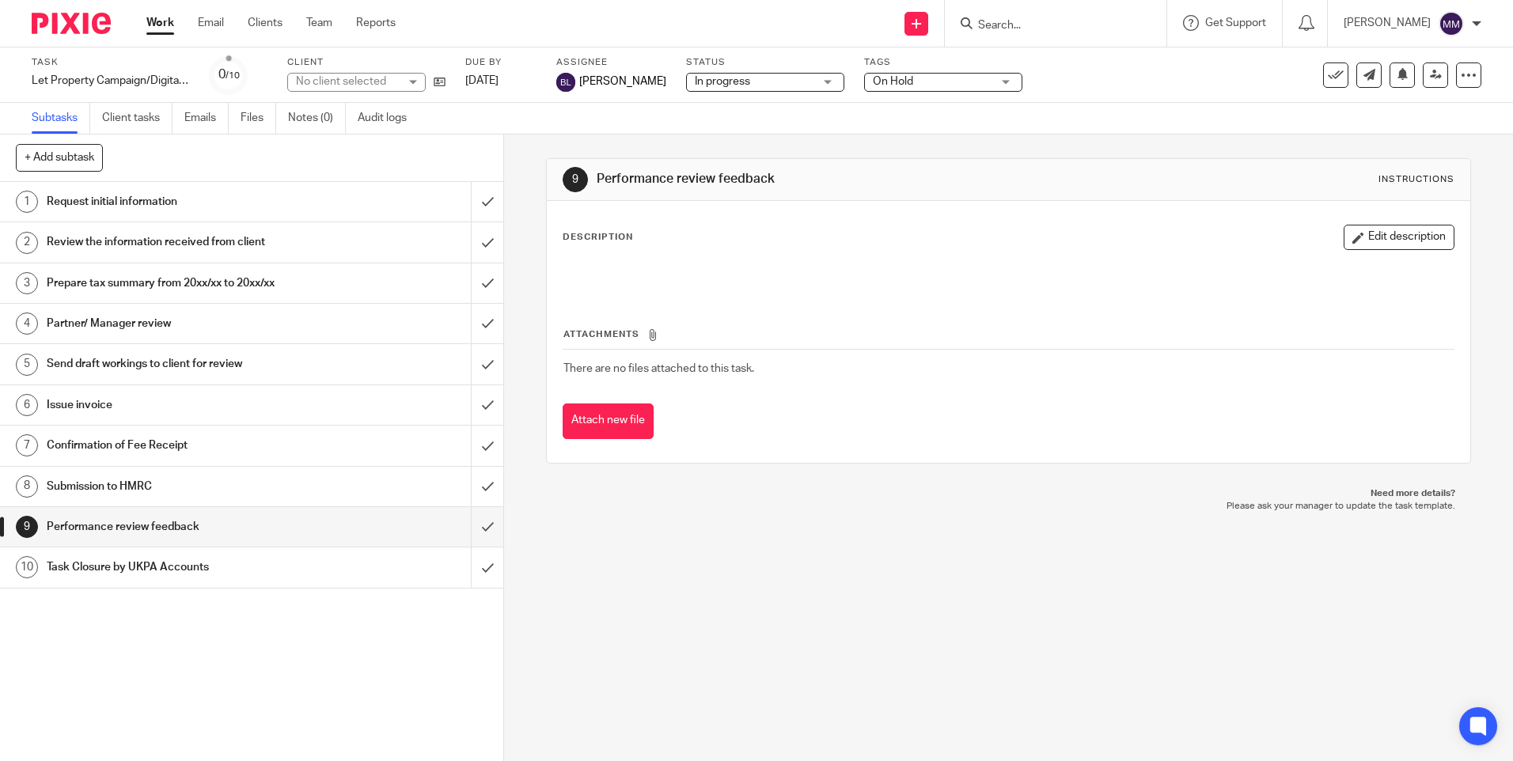
click at [70, 8] on div at bounding box center [65, 23] width 131 height 47
click at [70, 21] on img at bounding box center [71, 23] width 79 height 21
